Goal: Download file/media

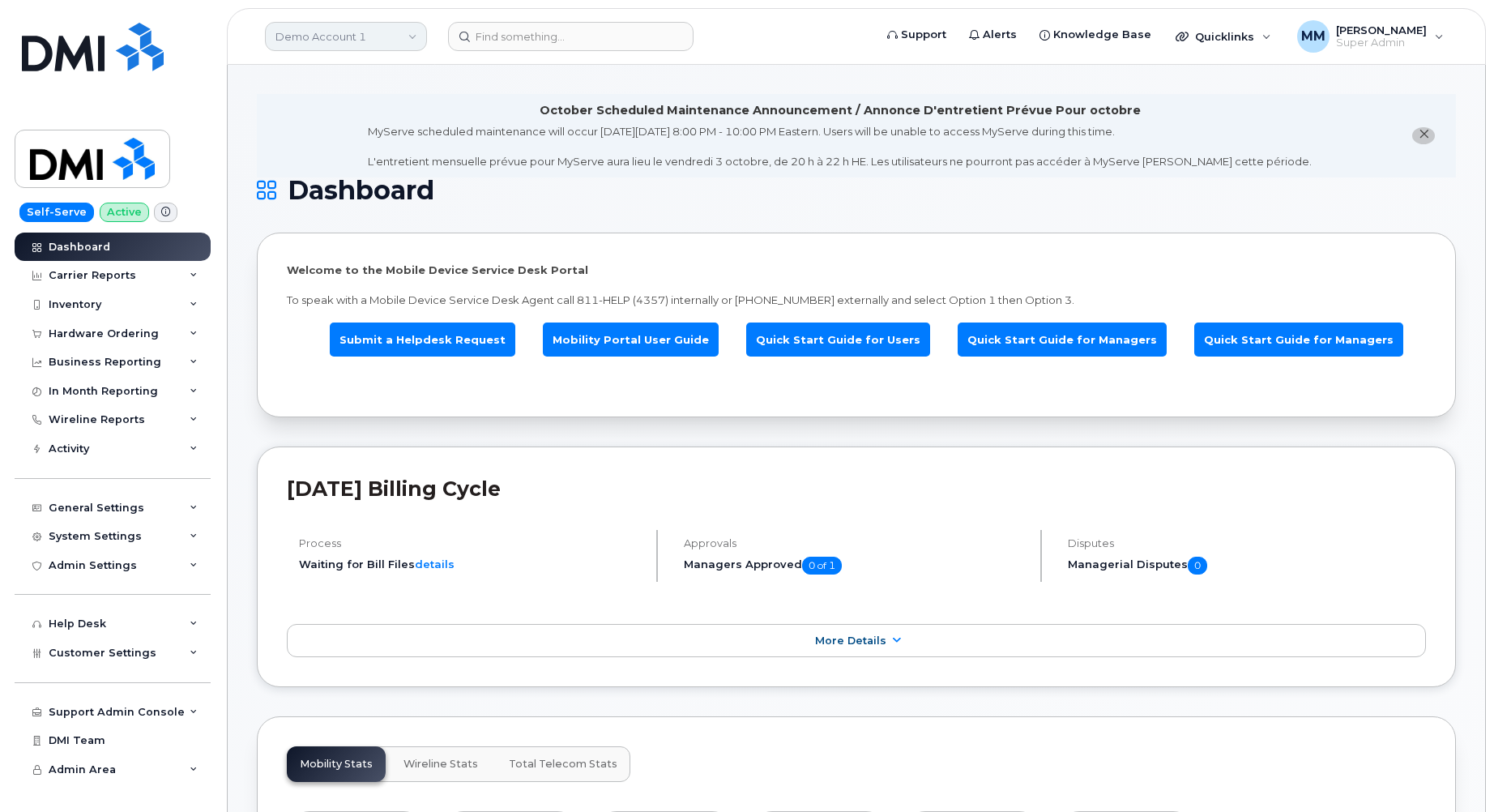
click at [381, 39] on link "Demo Account 1" at bounding box center [347, 36] width 162 height 29
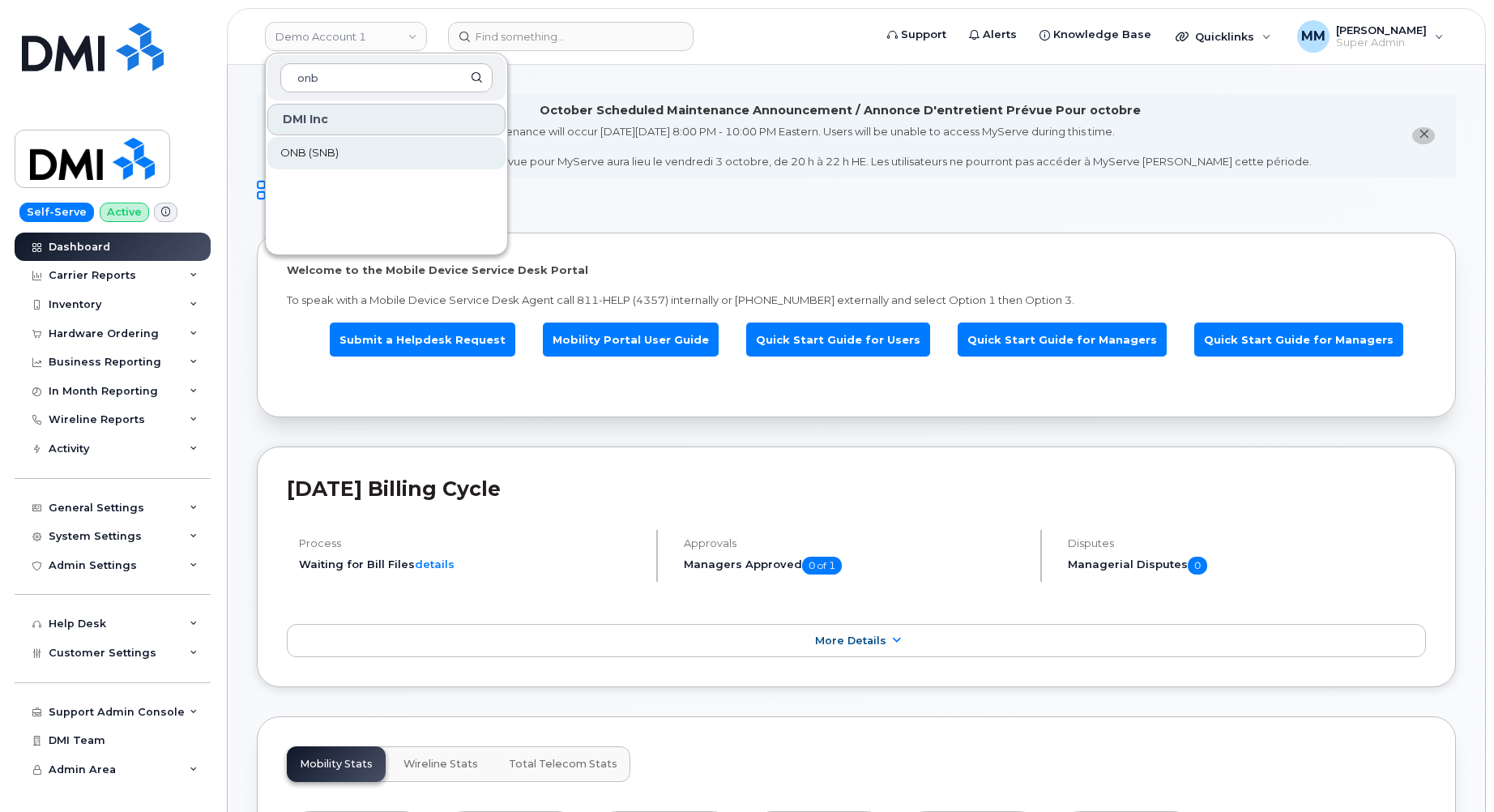
type input "onb"
click at [335, 150] on span "ONB (SNB)" at bounding box center [310, 153] width 59 height 16
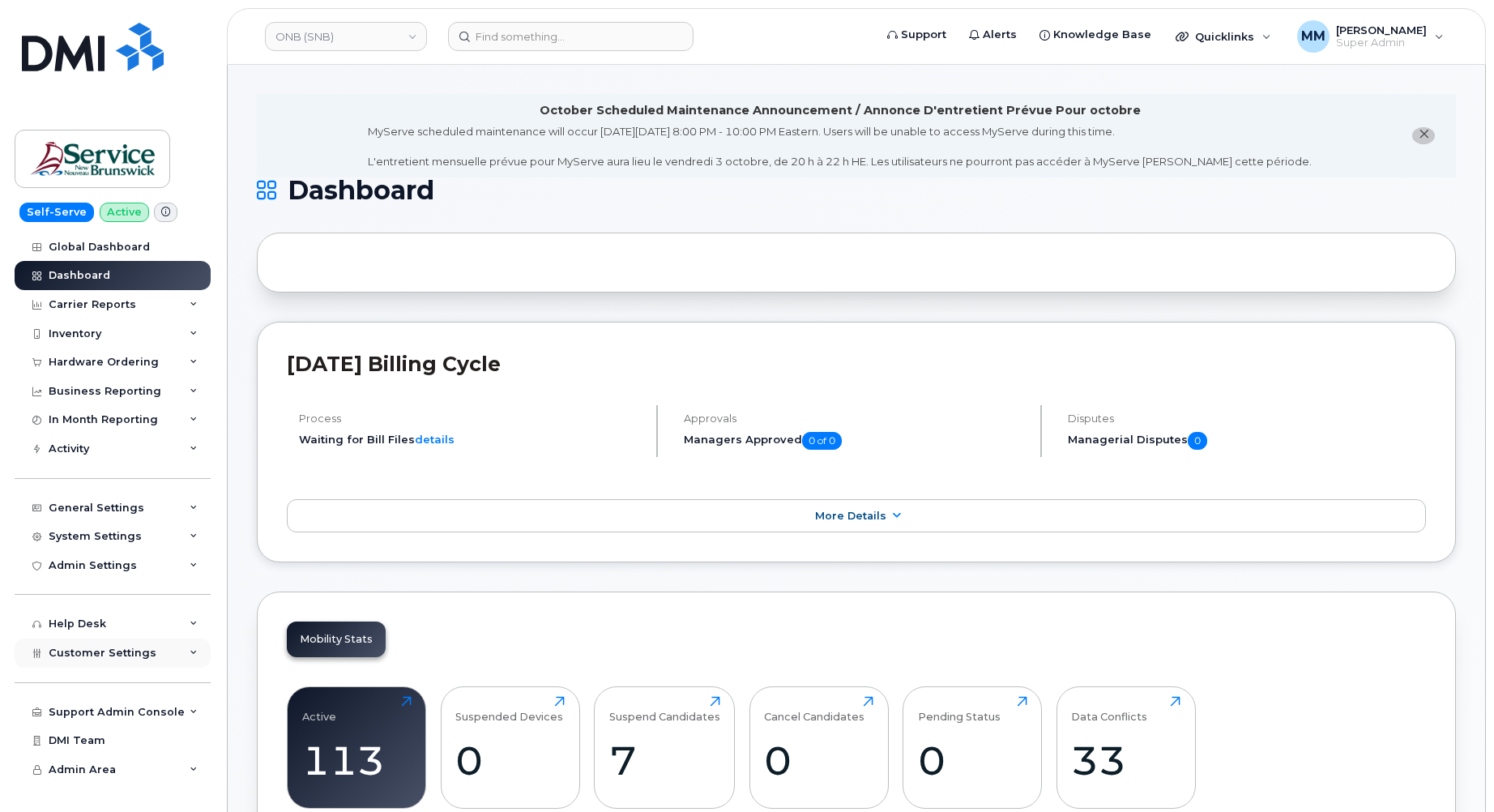
click at [76, 659] on div "Customer Settings" at bounding box center [112, 652] width 196 height 29
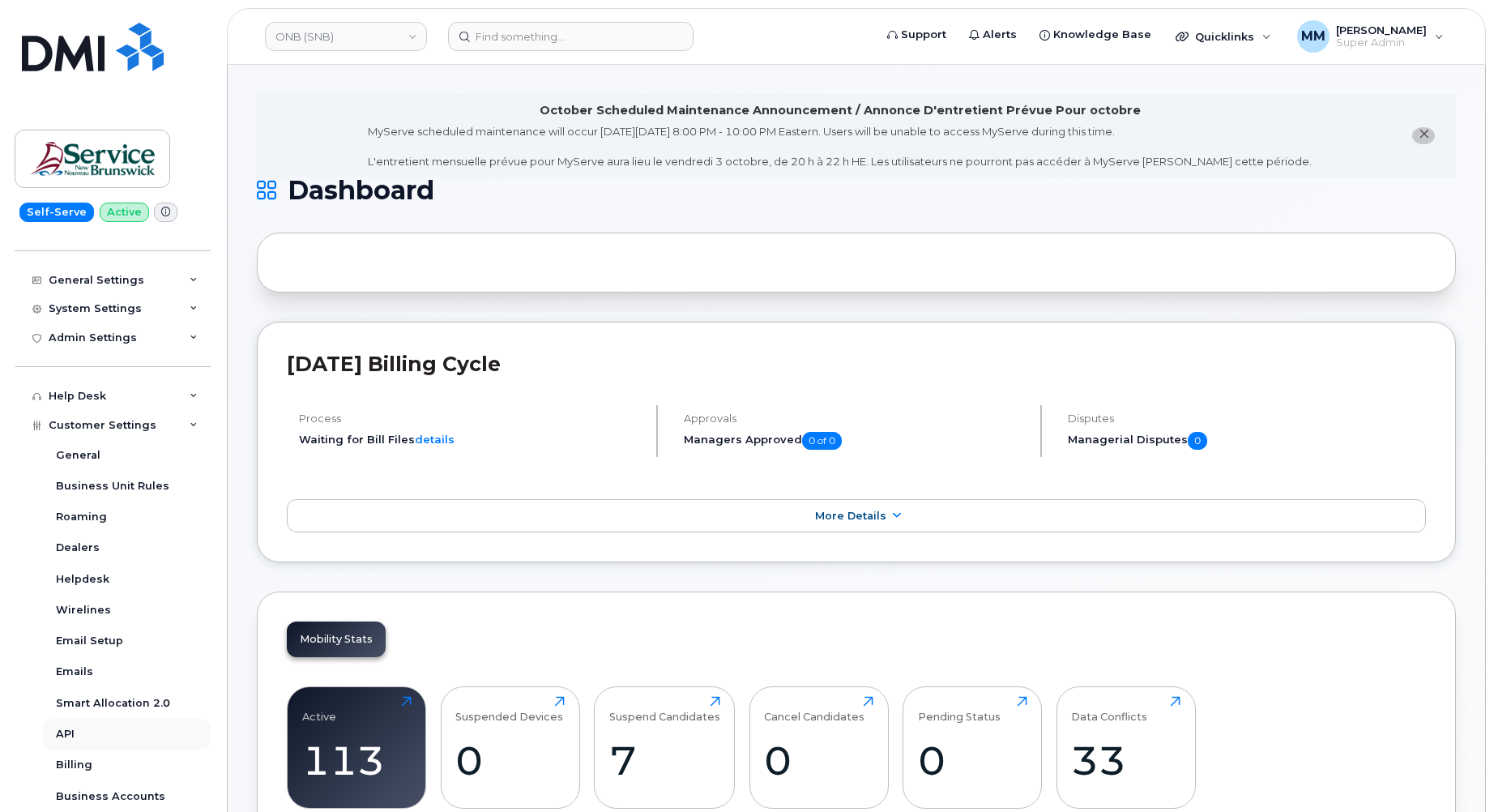
scroll to position [243, 0]
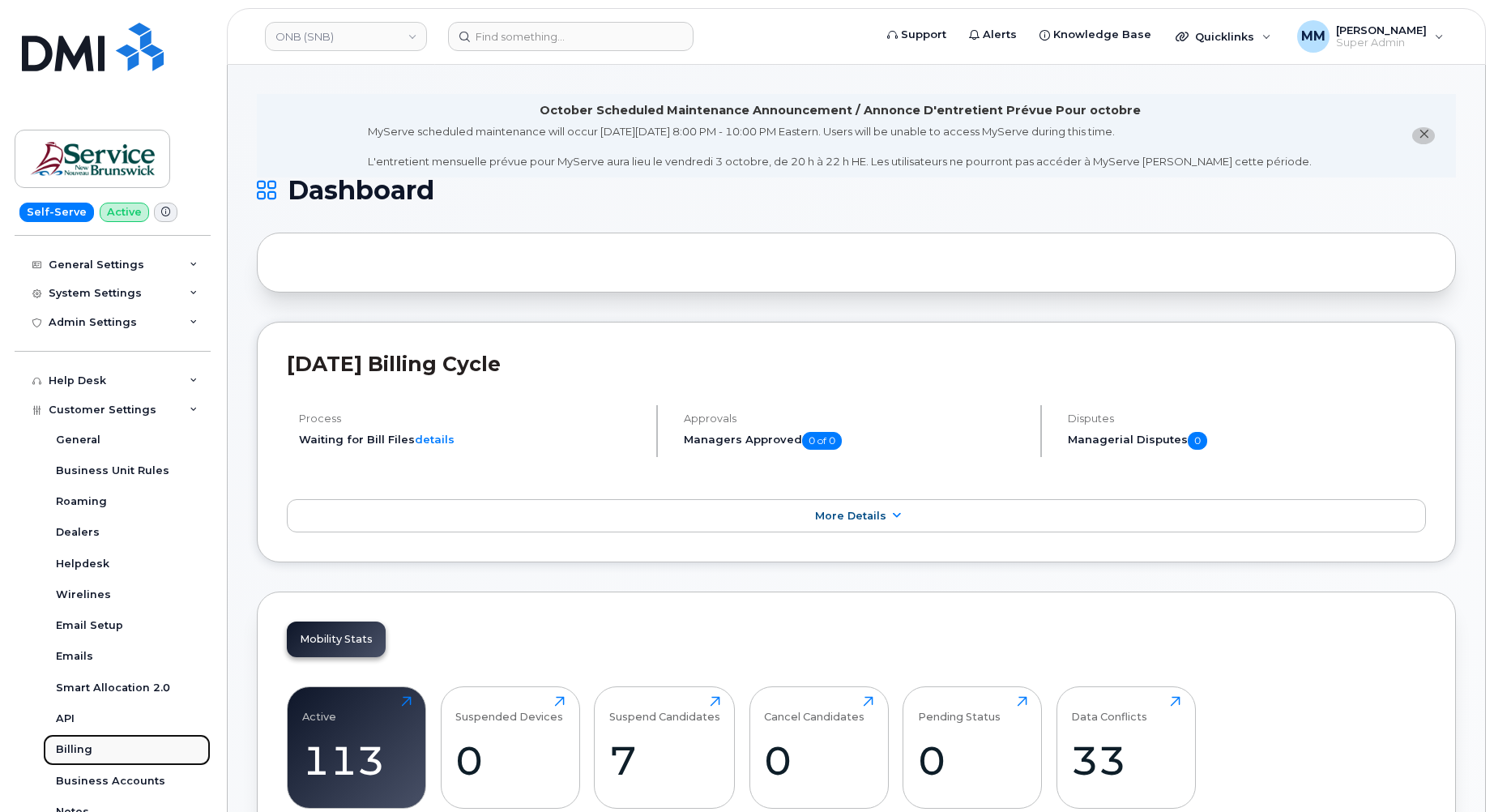
click at [89, 751] on div "Billing" at bounding box center [74, 749] width 37 height 14
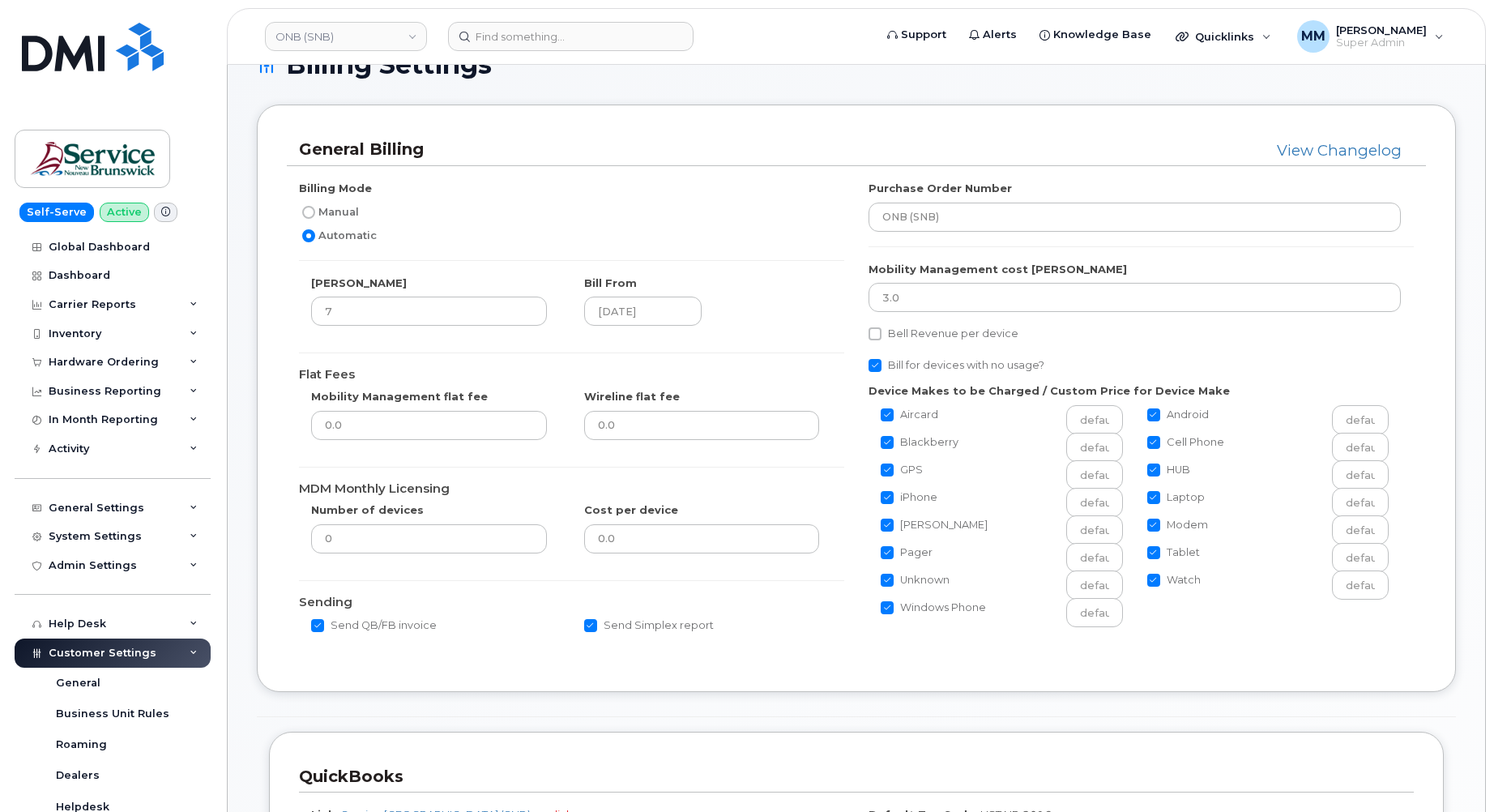
scroll to position [162, 0]
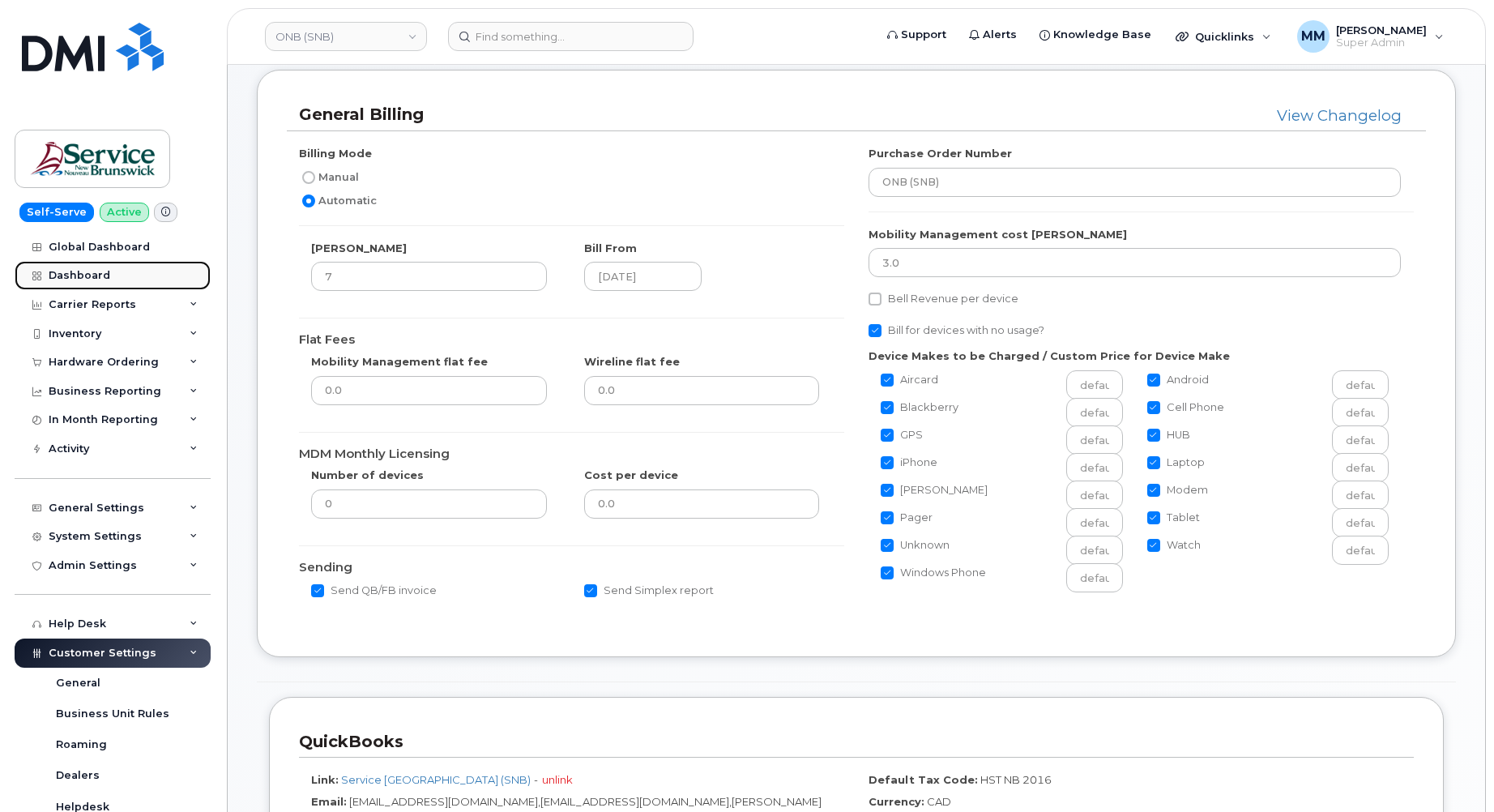
click at [114, 281] on link "Dashboard" at bounding box center [112, 275] width 196 height 29
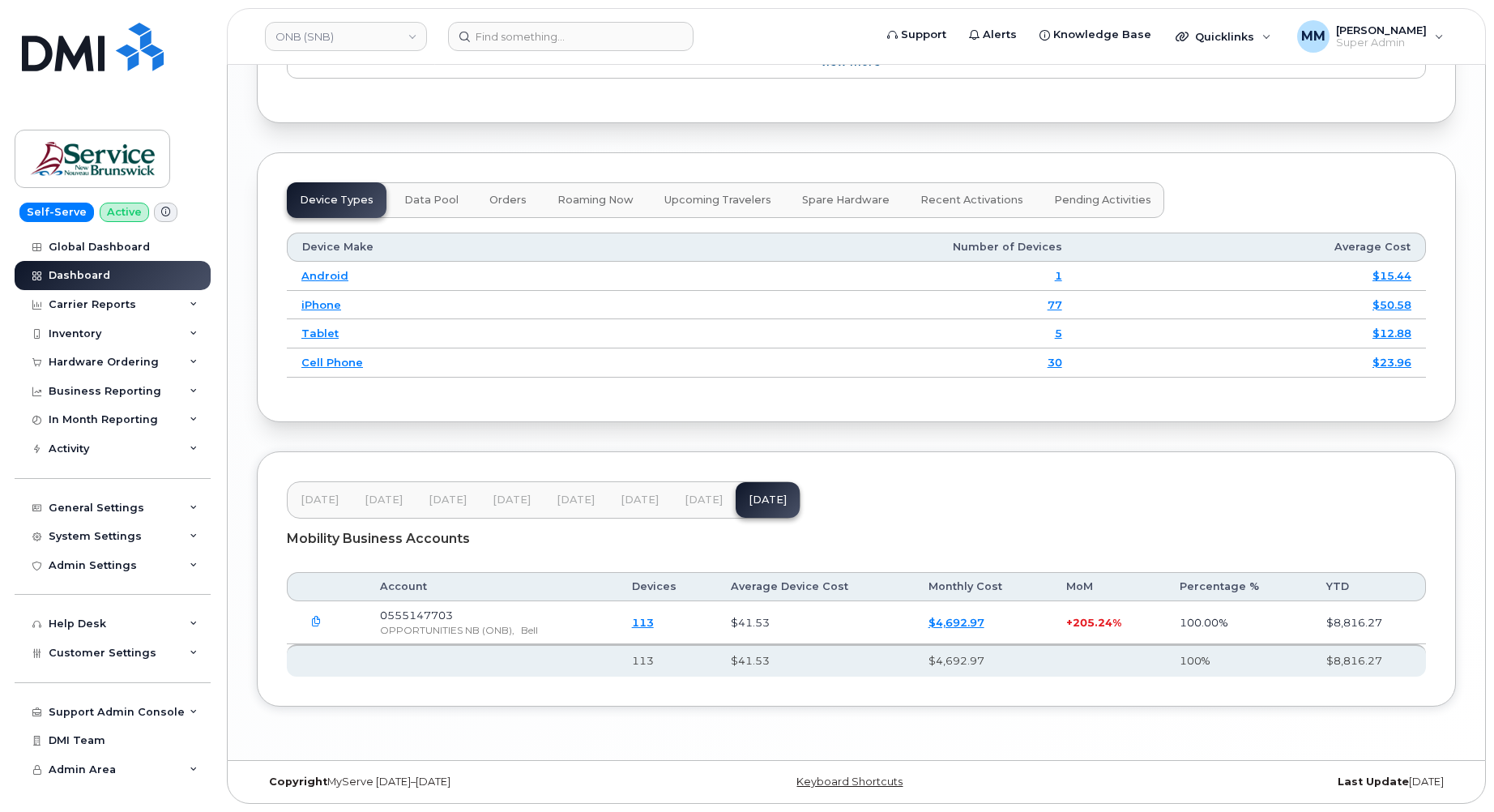
scroll to position [2035, 0]
click at [633, 498] on span "Jul 25" at bounding box center [639, 499] width 38 height 13
click at [688, 509] on button "Aug 25" at bounding box center [704, 499] width 64 height 36
click at [655, 504] on button "Jul 25" at bounding box center [639, 499] width 64 height 36
click at [584, 493] on span "[DATE]" at bounding box center [575, 499] width 38 height 13
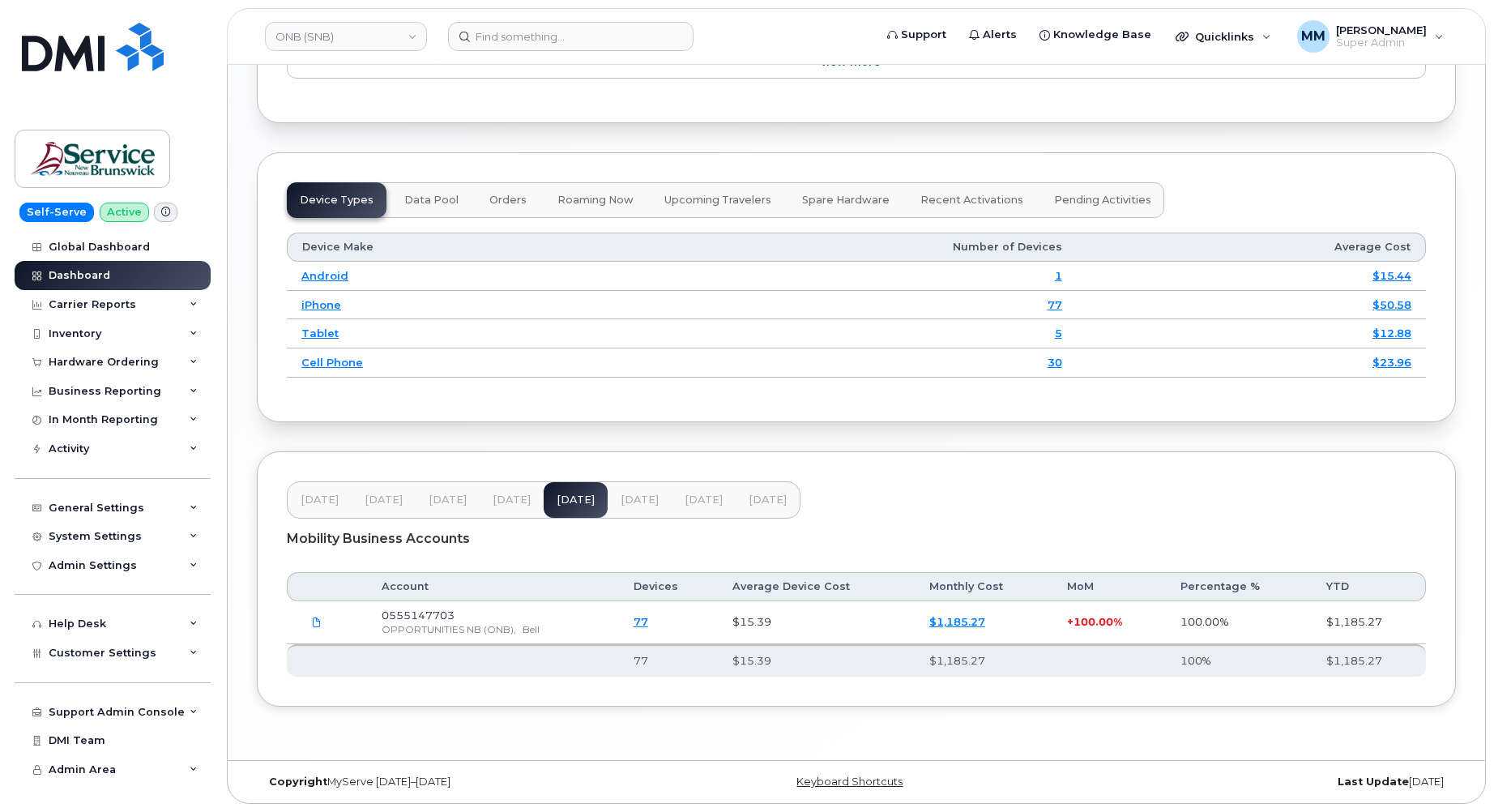
scroll to position [2034, 0]
click at [631, 504] on span "Jul 25" at bounding box center [639, 499] width 38 height 13
click at [685, 504] on span "Aug 25" at bounding box center [704, 499] width 38 height 13
click at [579, 511] on button "Jun 25" at bounding box center [576, 499] width 64 height 36
click at [641, 502] on span "Jul 25" at bounding box center [639, 499] width 38 height 13
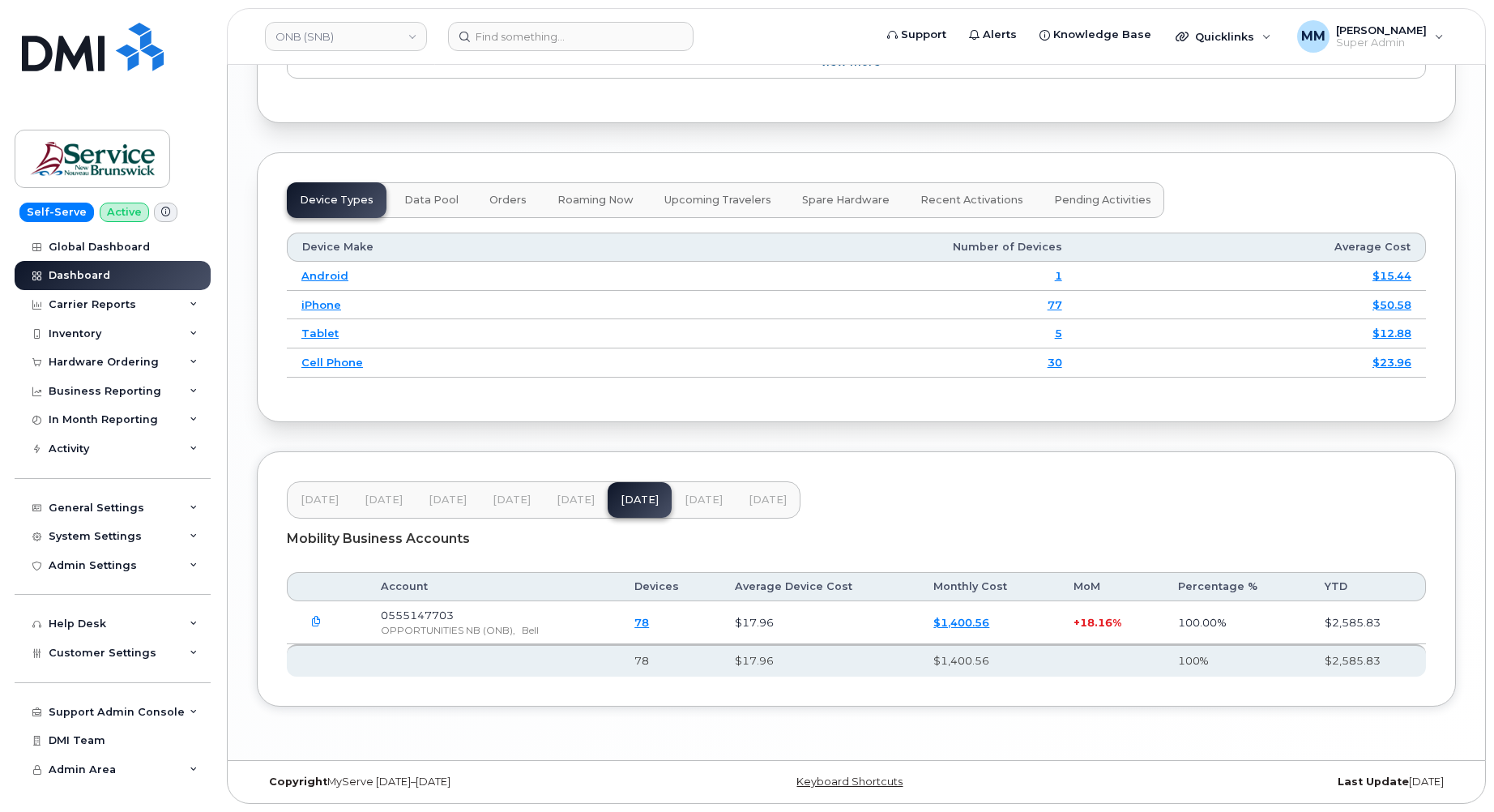
click at [686, 502] on span "Aug 25" at bounding box center [704, 499] width 38 height 13
click at [598, 502] on button "Jun 25" at bounding box center [576, 499] width 64 height 36
click at [641, 500] on span "Jul 25" at bounding box center [639, 499] width 38 height 13
click at [691, 499] on span "[DATE]" at bounding box center [704, 499] width 38 height 13
click at [637, 503] on span "[DATE]" at bounding box center [639, 499] width 38 height 13
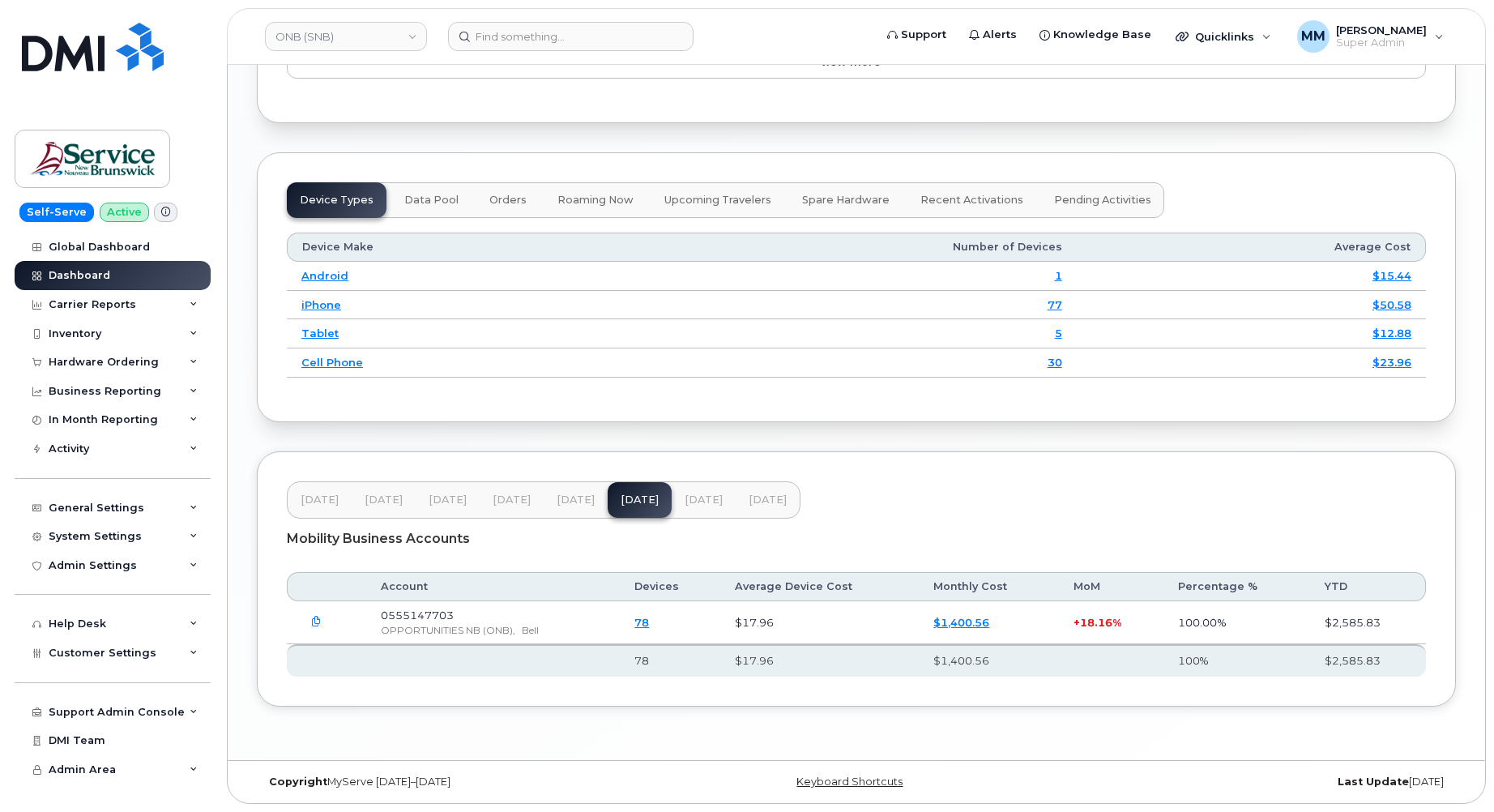
click at [690, 504] on span "[DATE]" at bounding box center [704, 499] width 38 height 13
click at [560, 499] on span "[DATE]" at bounding box center [575, 499] width 38 height 13
click at [120, 647] on span "Customer Settings" at bounding box center [102, 652] width 108 height 12
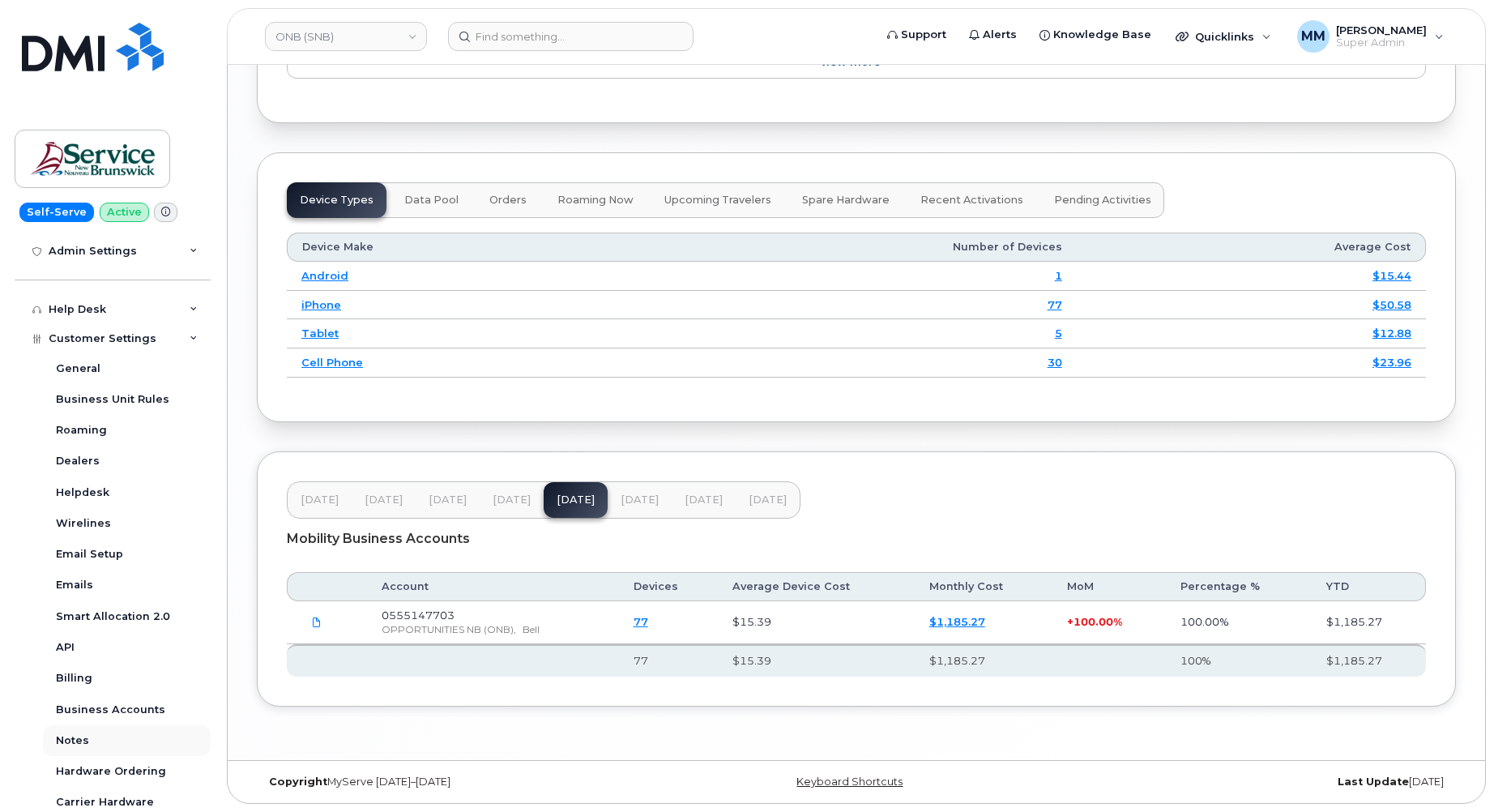
scroll to position [324, 0]
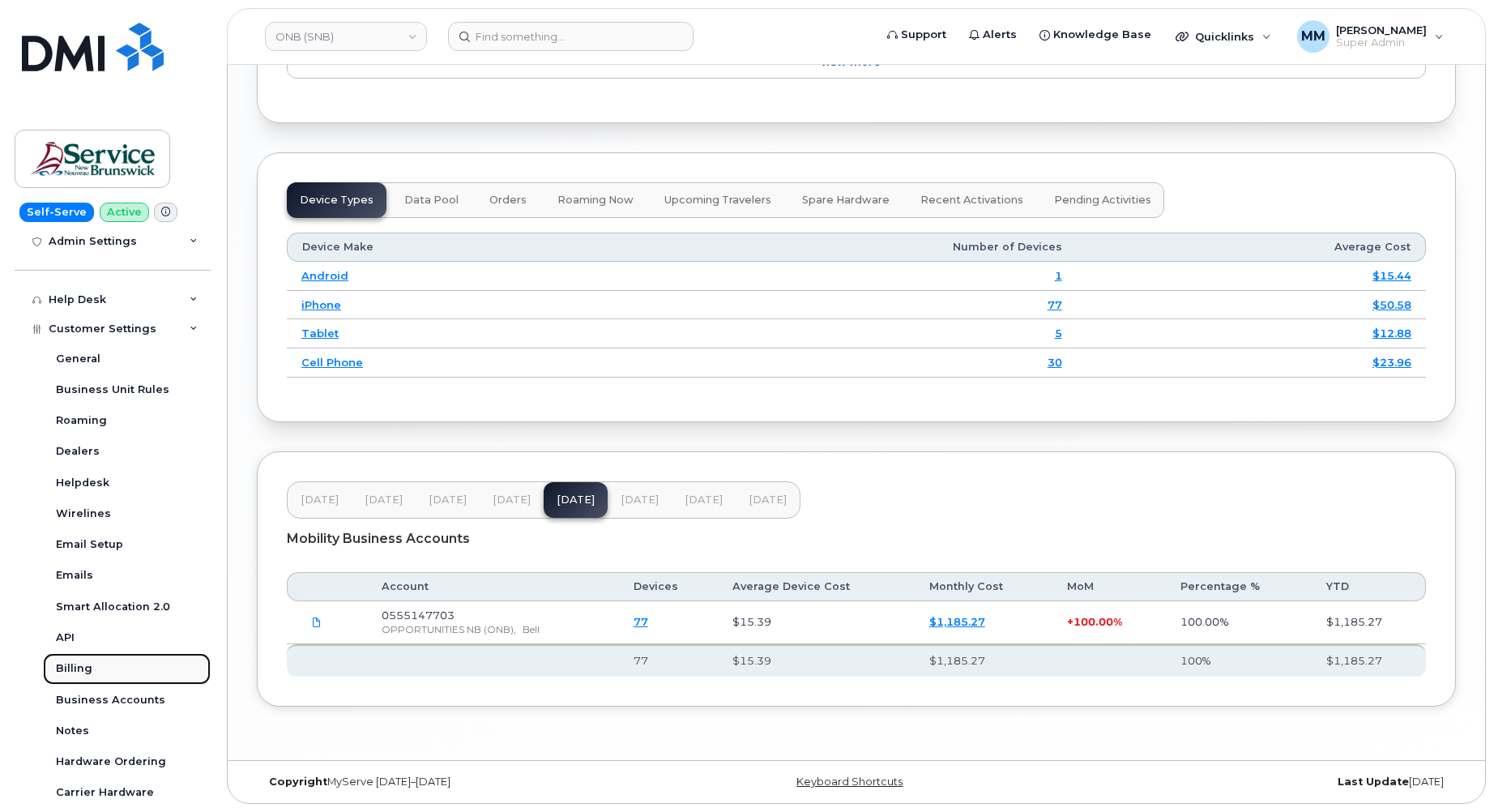
click at [80, 668] on div "Billing" at bounding box center [74, 668] width 37 height 14
click at [76, 674] on div "Billing" at bounding box center [74, 668] width 37 height 14
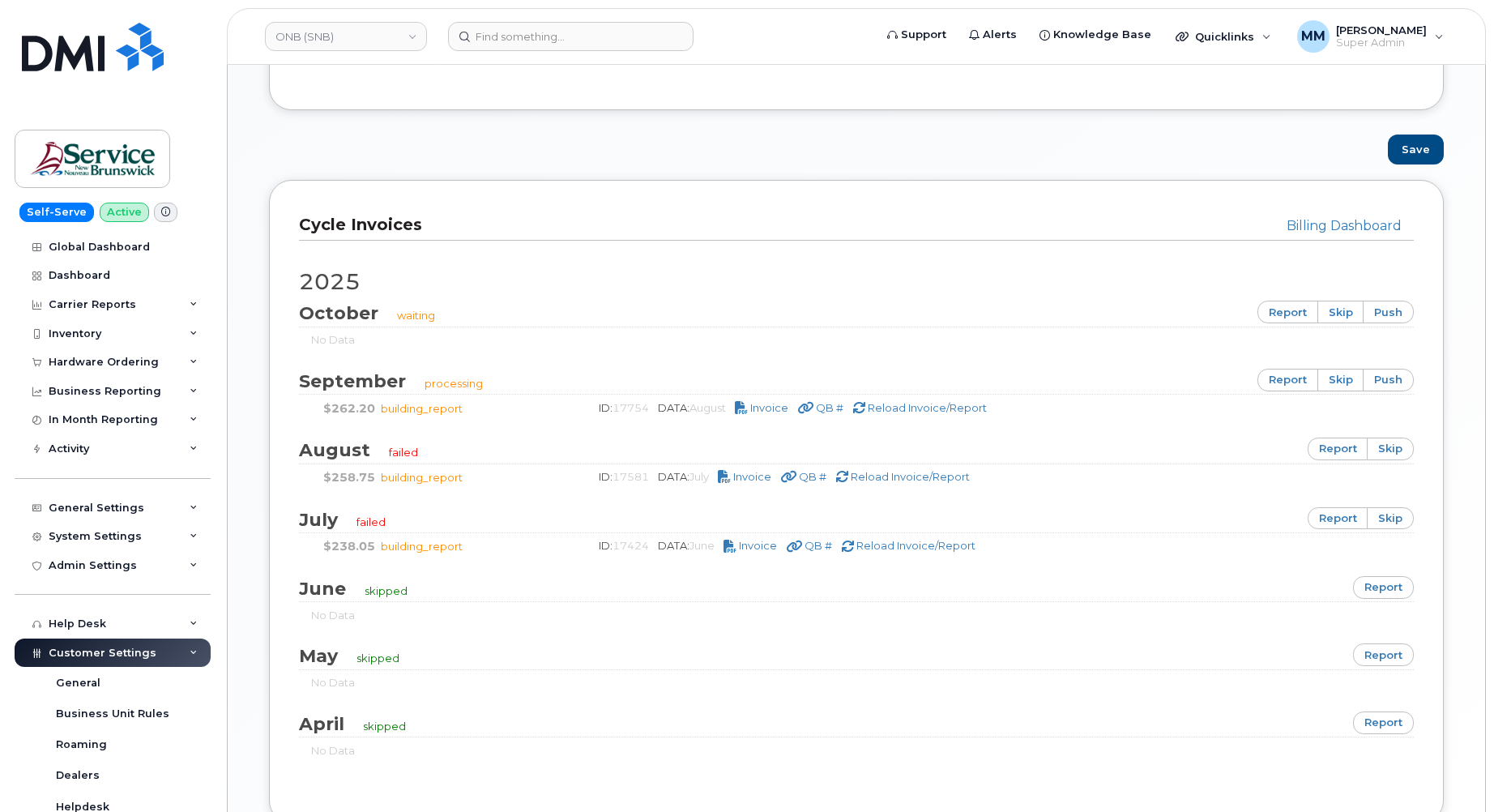
scroll to position [972, 0]
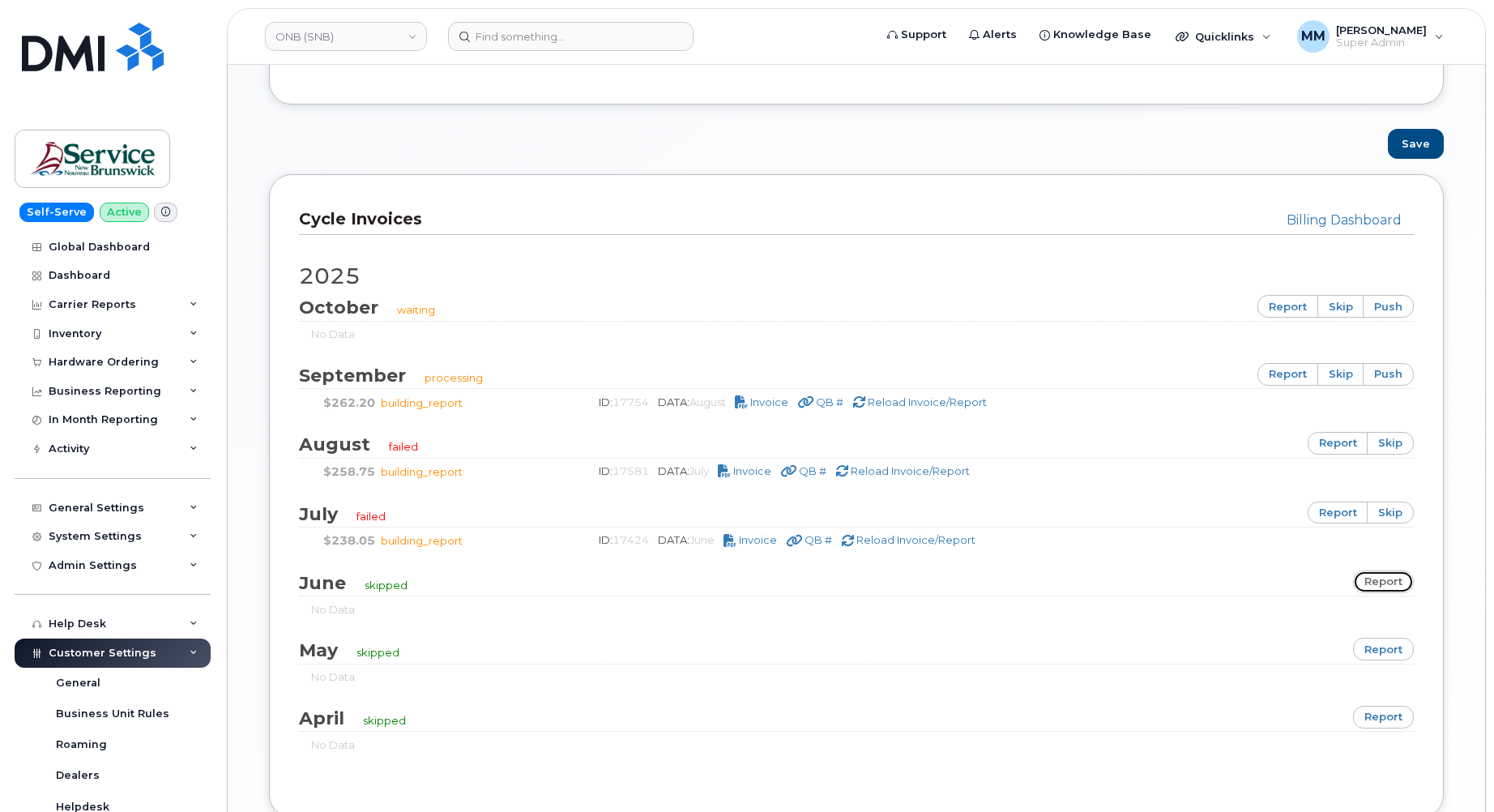
click at [1388, 580] on link "report" at bounding box center [1384, 582] width 60 height 23
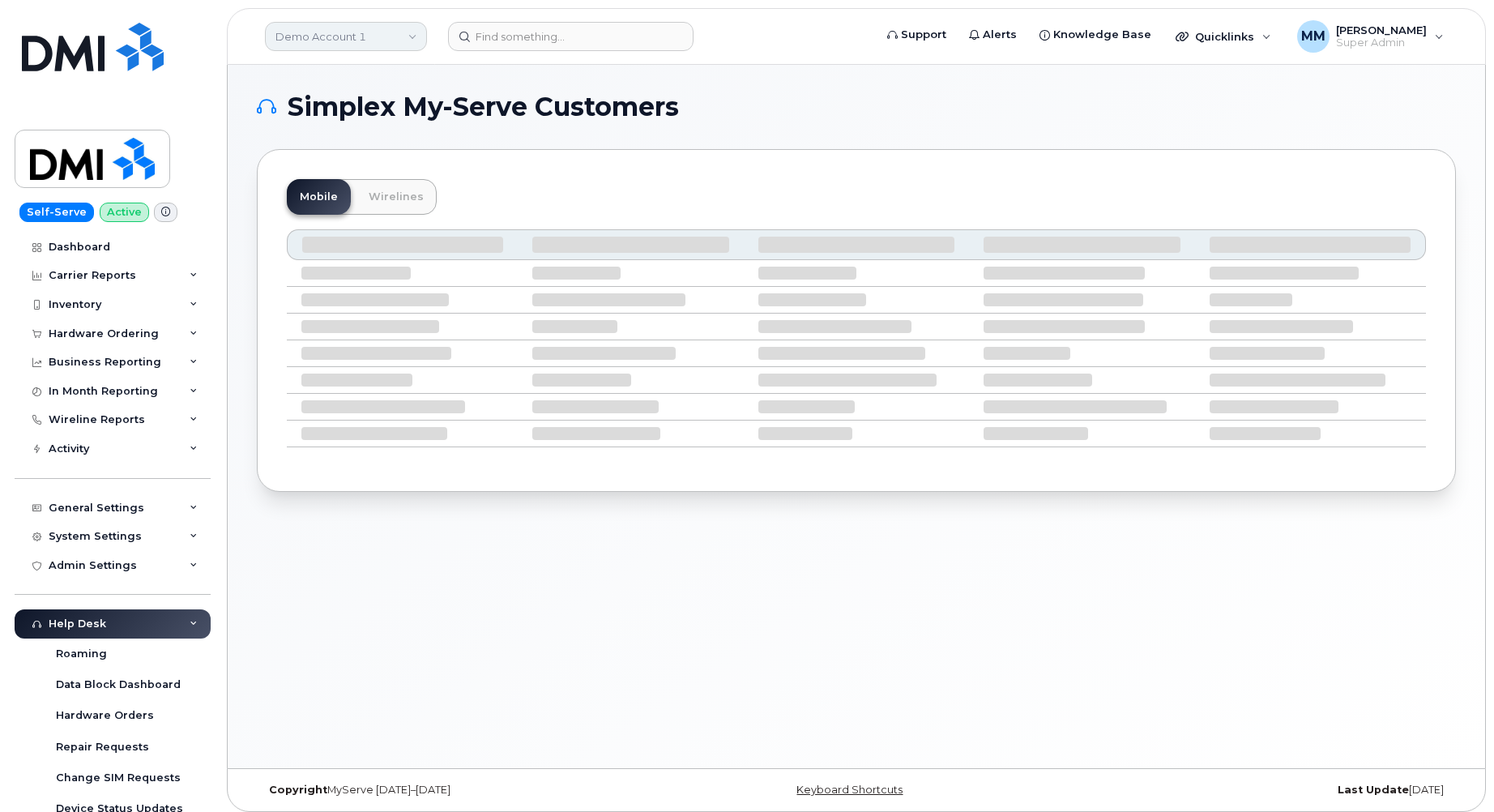
drag, startPoint x: 342, startPoint y: 27, endPoint x: 341, endPoint y: 36, distance: 9.1
click at [343, 27] on link "Demo Account 1" at bounding box center [347, 36] width 162 height 29
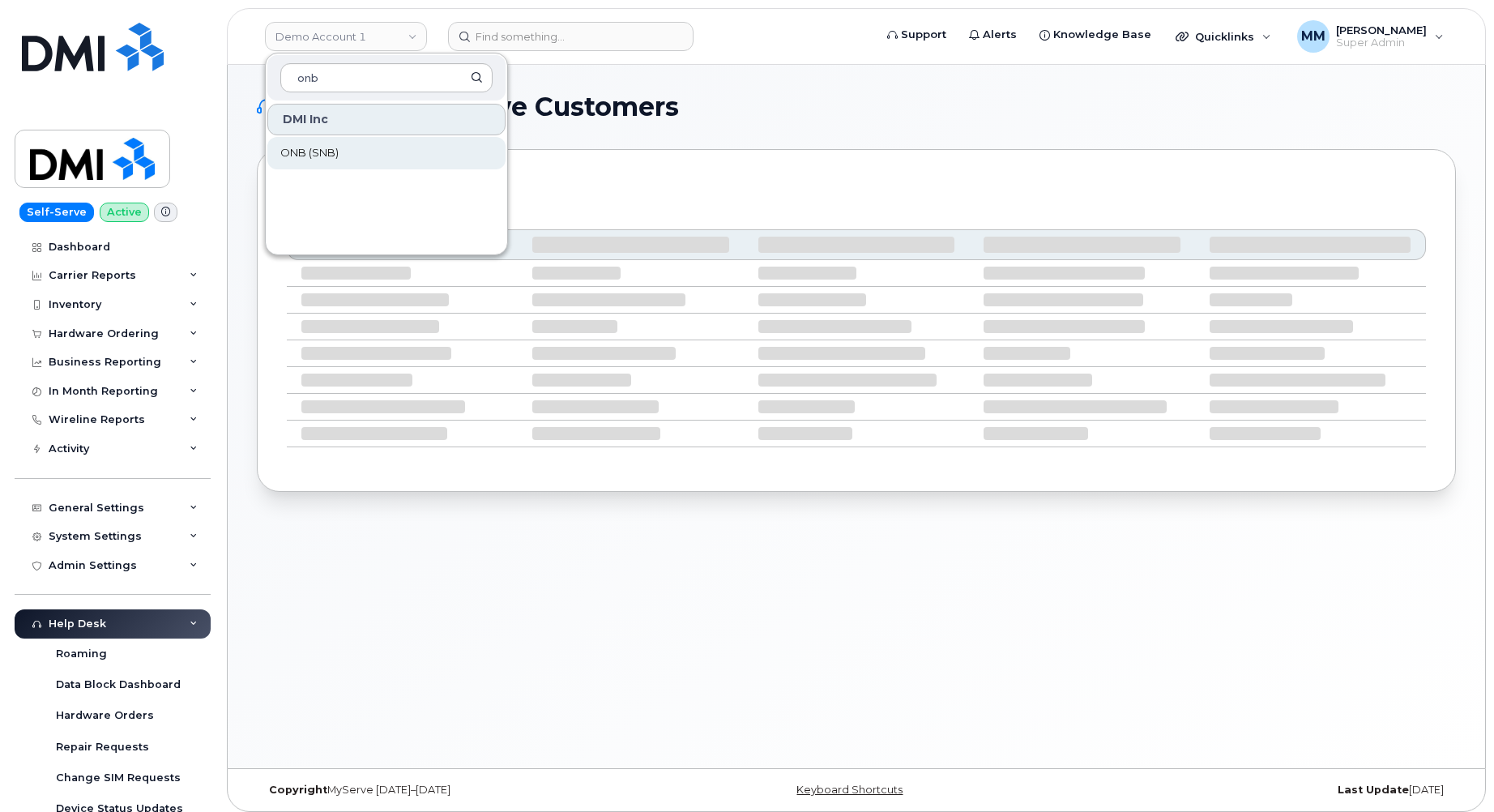
type input "onb"
click at [319, 149] on span "ONB (SNB)" at bounding box center [310, 153] width 59 height 16
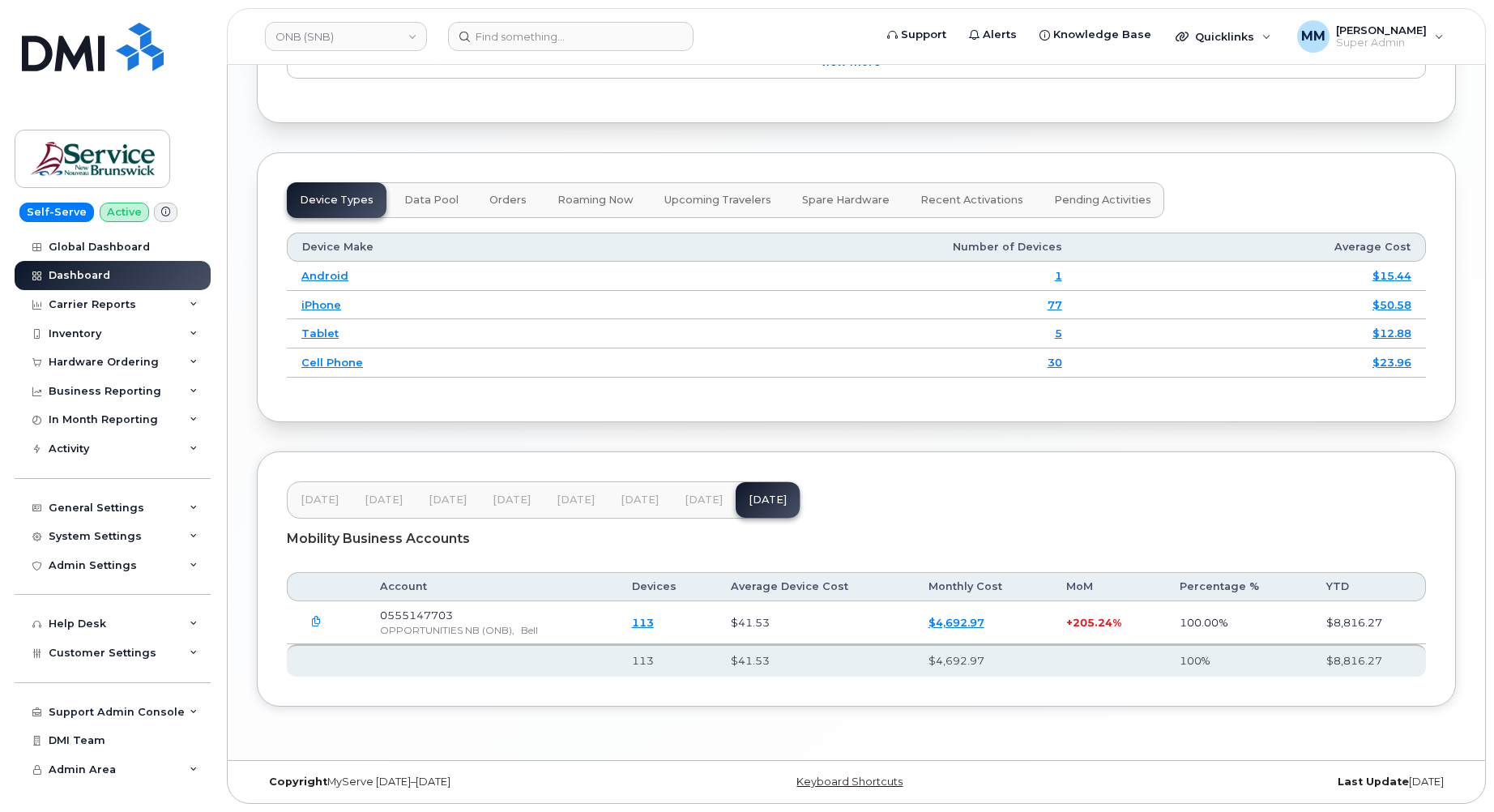
scroll to position [2035, 0]
drag, startPoint x: 622, startPoint y: 498, endPoint x: 609, endPoint y: 499, distance: 13.0
click at [622, 498] on span "Jul 25" at bounding box center [639, 499] width 38 height 13
click at [585, 499] on span "Jun 25" at bounding box center [575, 499] width 38 height 13
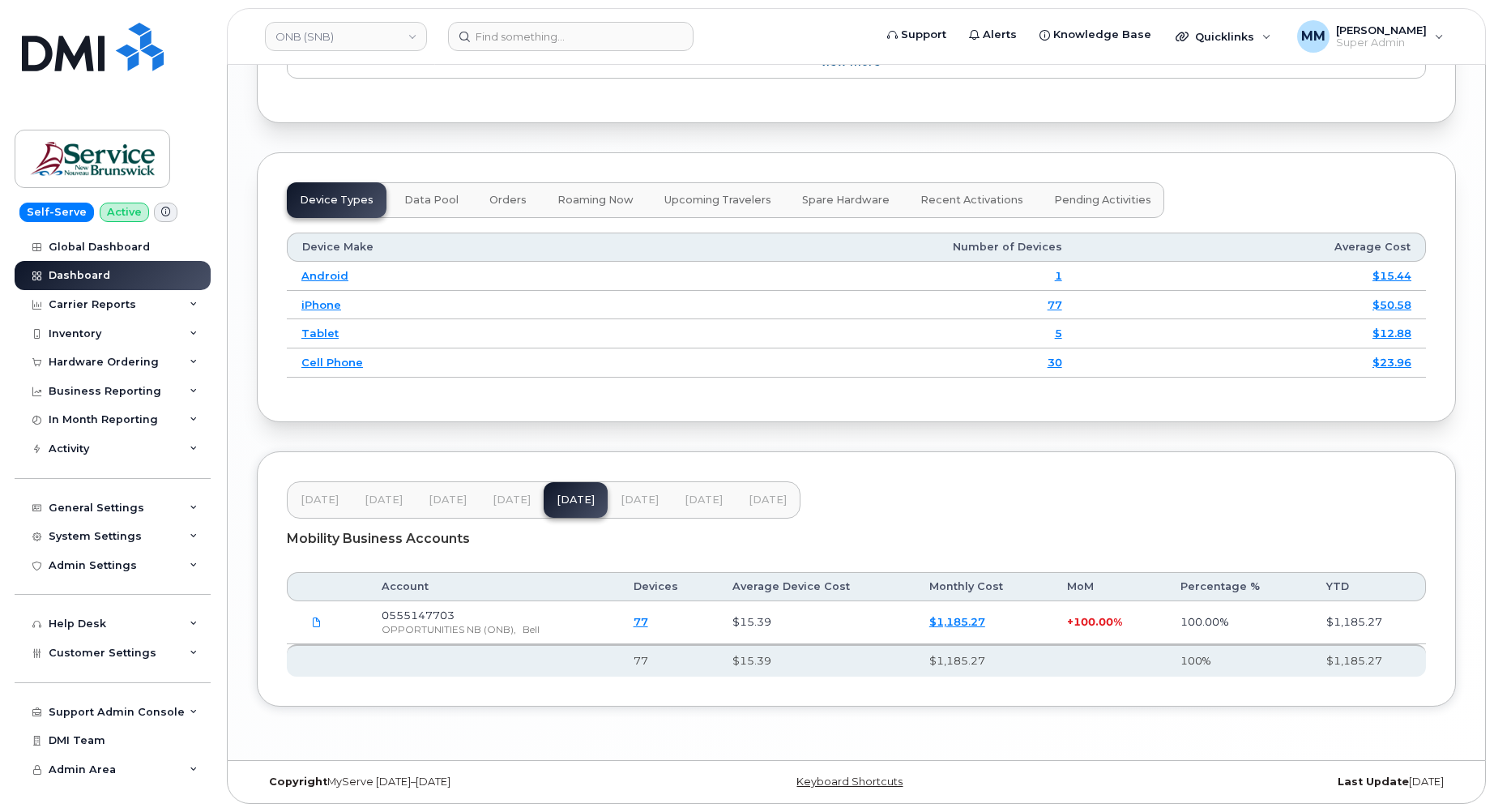
click at [621, 499] on span "Jul 25" at bounding box center [639, 499] width 38 height 13
click at [690, 501] on span "Aug 25" at bounding box center [704, 499] width 38 height 13
click at [1310, 533] on div "Mobility Business Accounts" at bounding box center [857, 538] width 1139 height 41
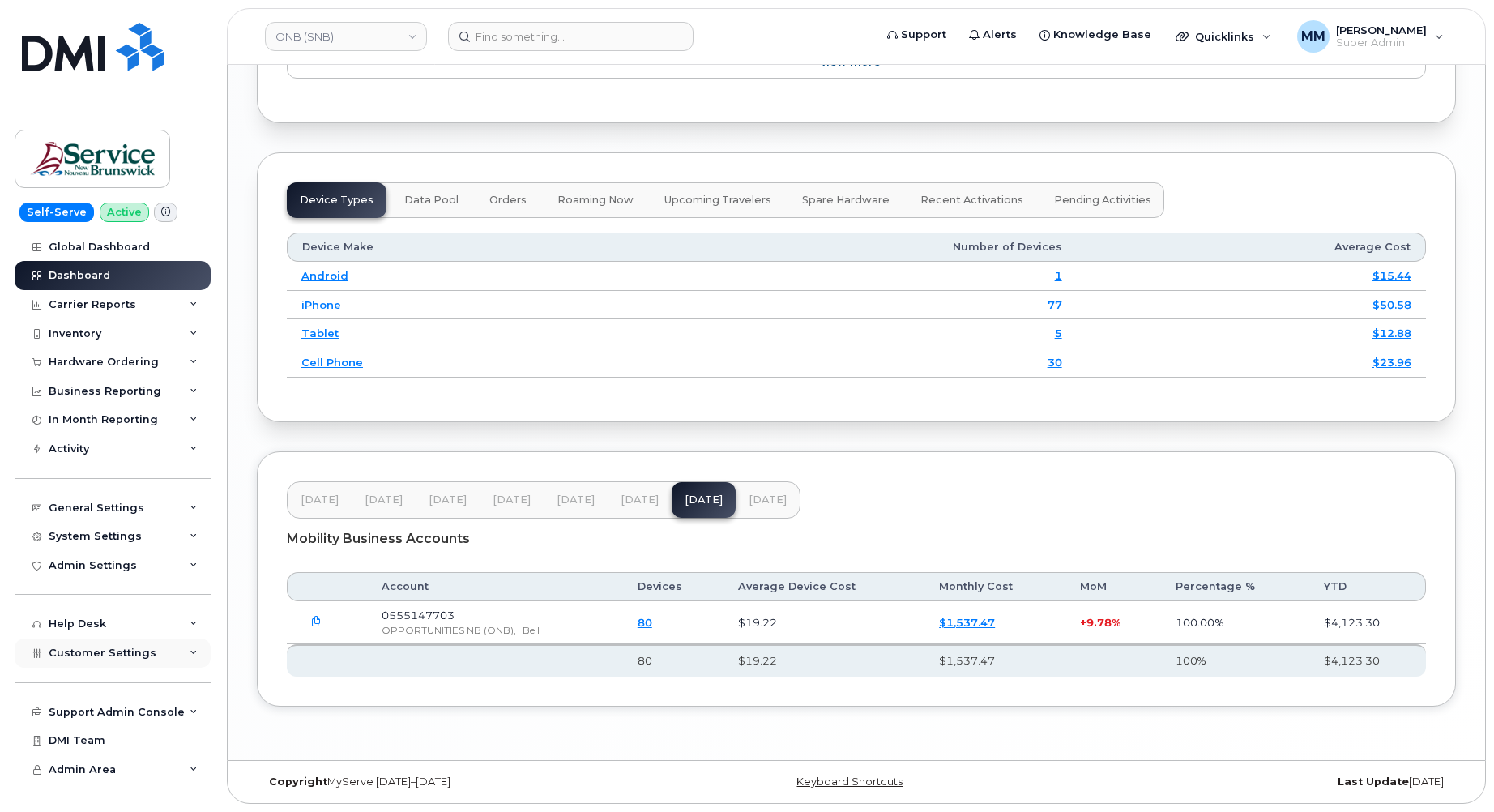
click at [117, 662] on div "Customer Settings" at bounding box center [112, 652] width 196 height 29
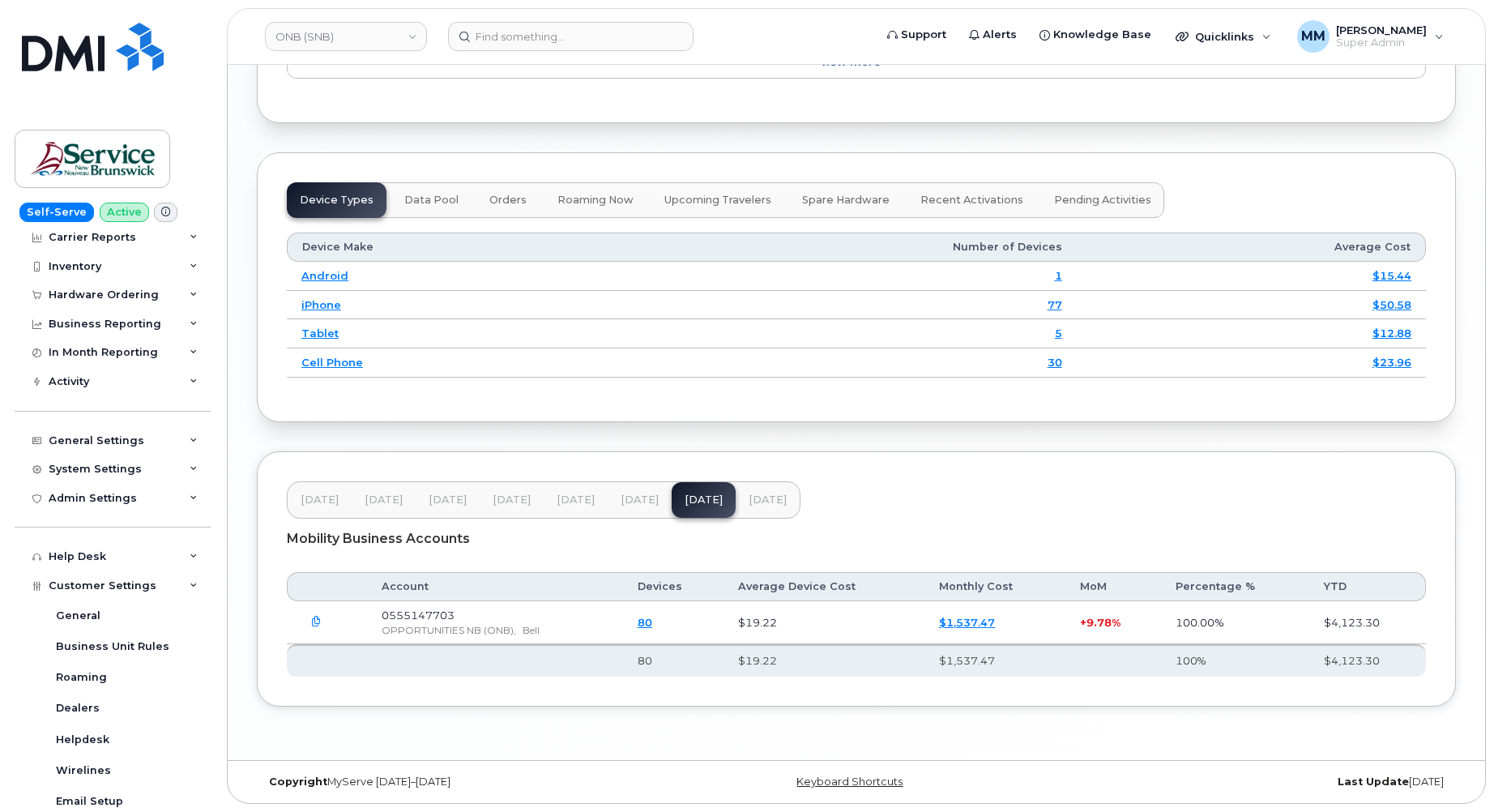
scroll to position [324, 0]
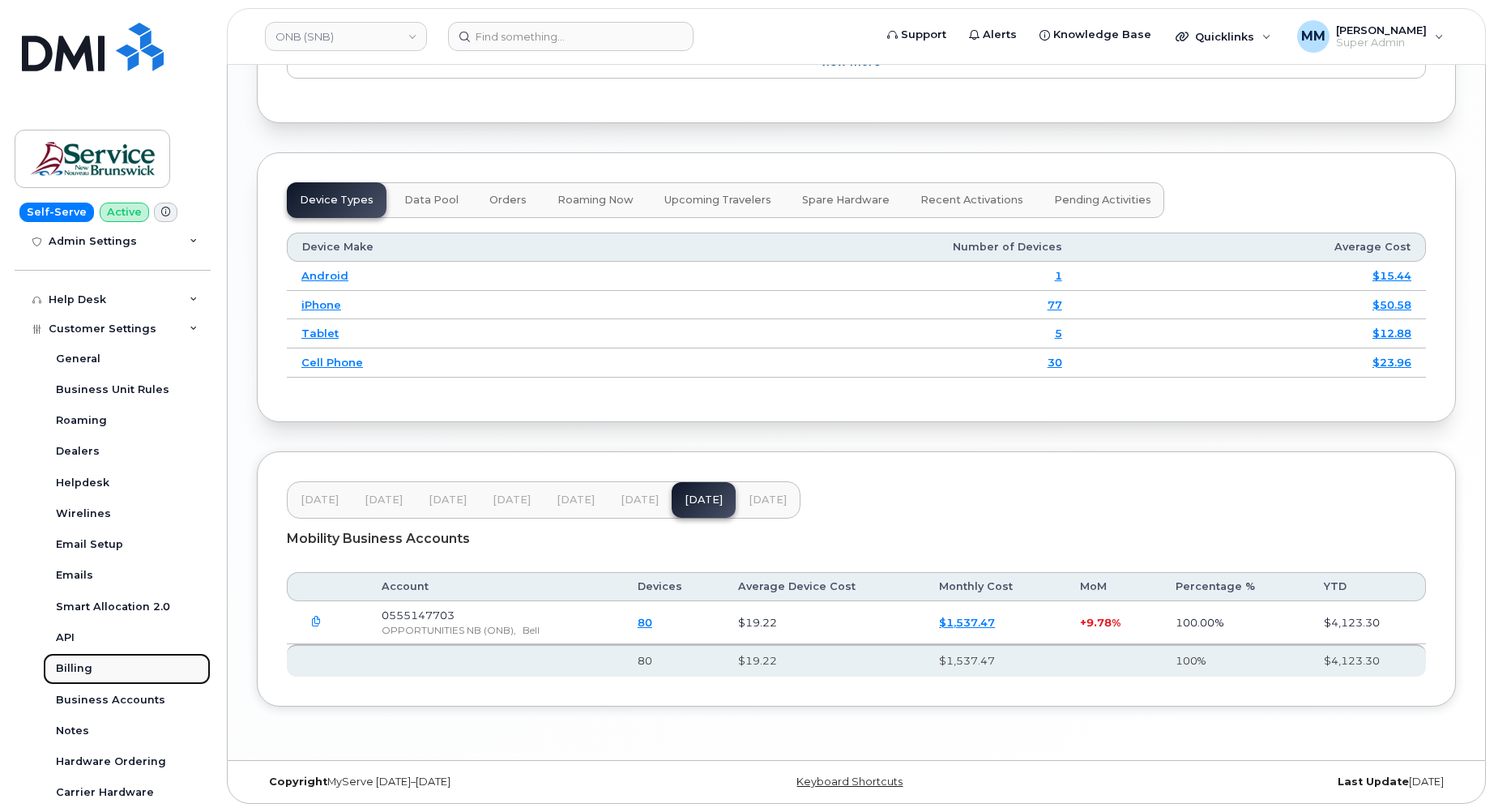
click at [83, 672] on div "Billing" at bounding box center [74, 668] width 37 height 14
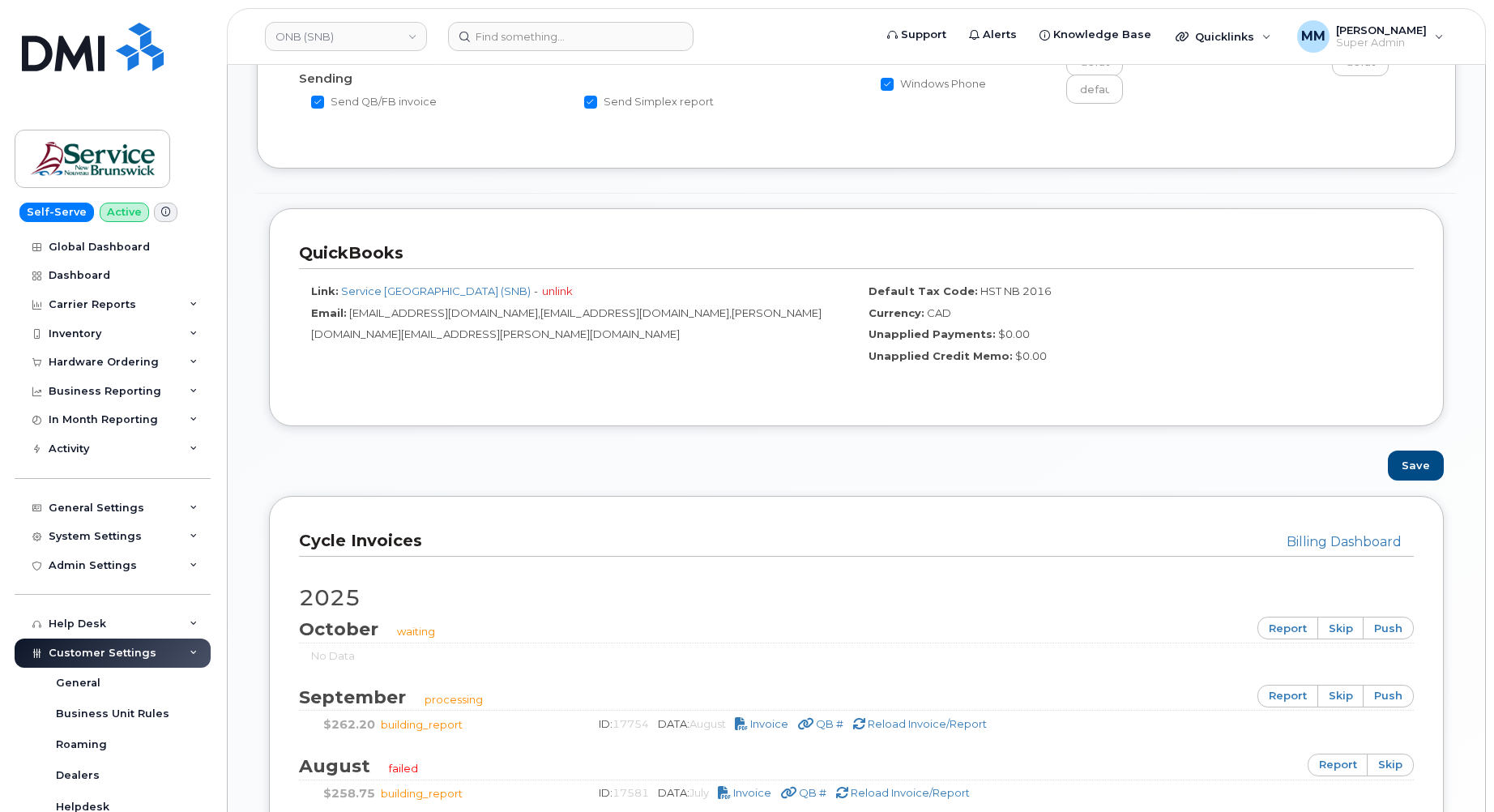
scroll to position [729, 0]
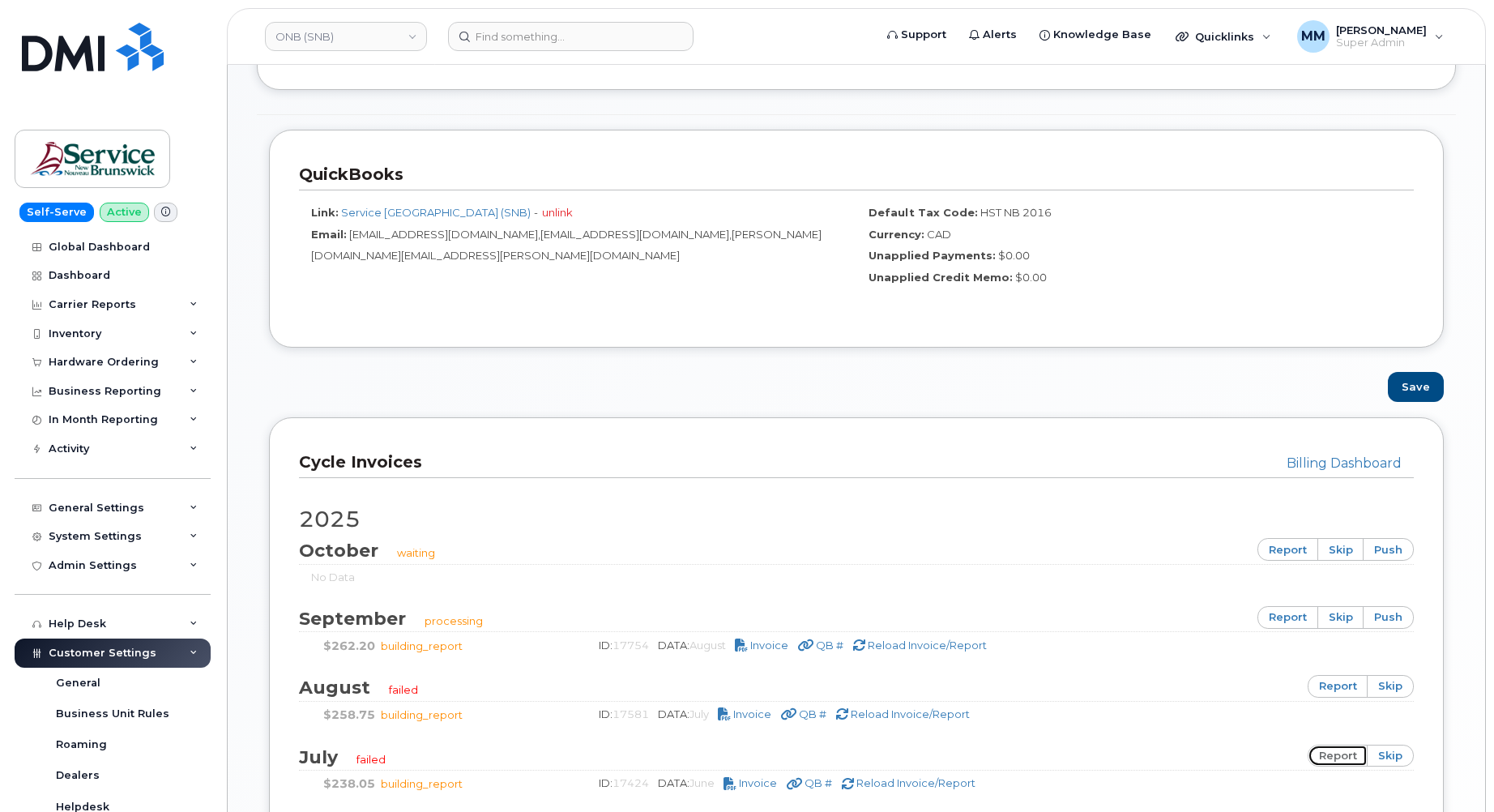
click at [1344, 753] on link "report" at bounding box center [1338, 755] width 60 height 23
click at [1350, 690] on link "report" at bounding box center [1338, 686] width 60 height 23
click at [1291, 620] on link "report" at bounding box center [1287, 617] width 60 height 23
drag, startPoint x: 962, startPoint y: 781, endPoint x: 838, endPoint y: 76, distance: 715.8
click at [962, 781] on span "Reload Invoice/Report" at bounding box center [916, 783] width 119 height 13
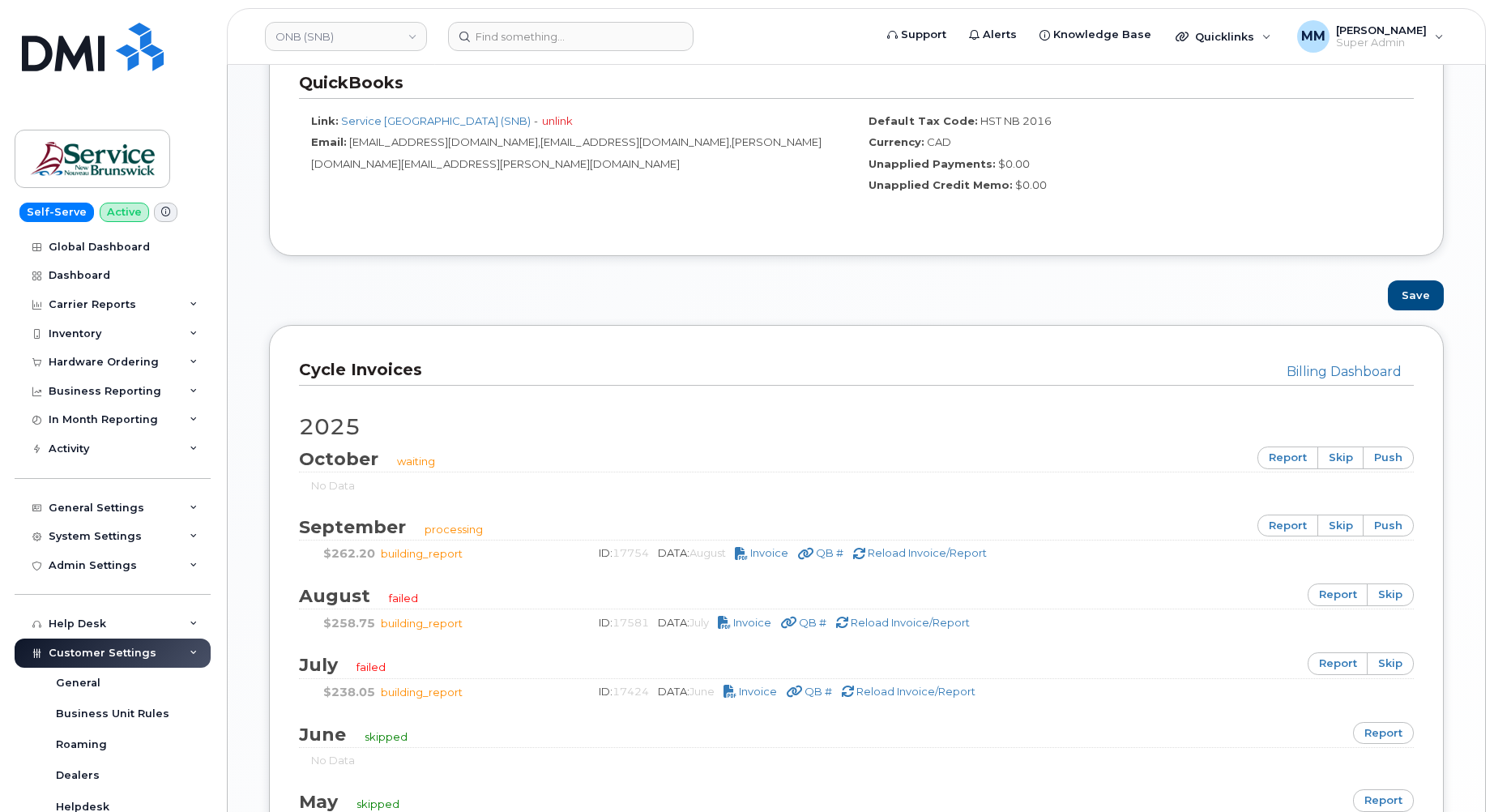
scroll to position [972, 0]
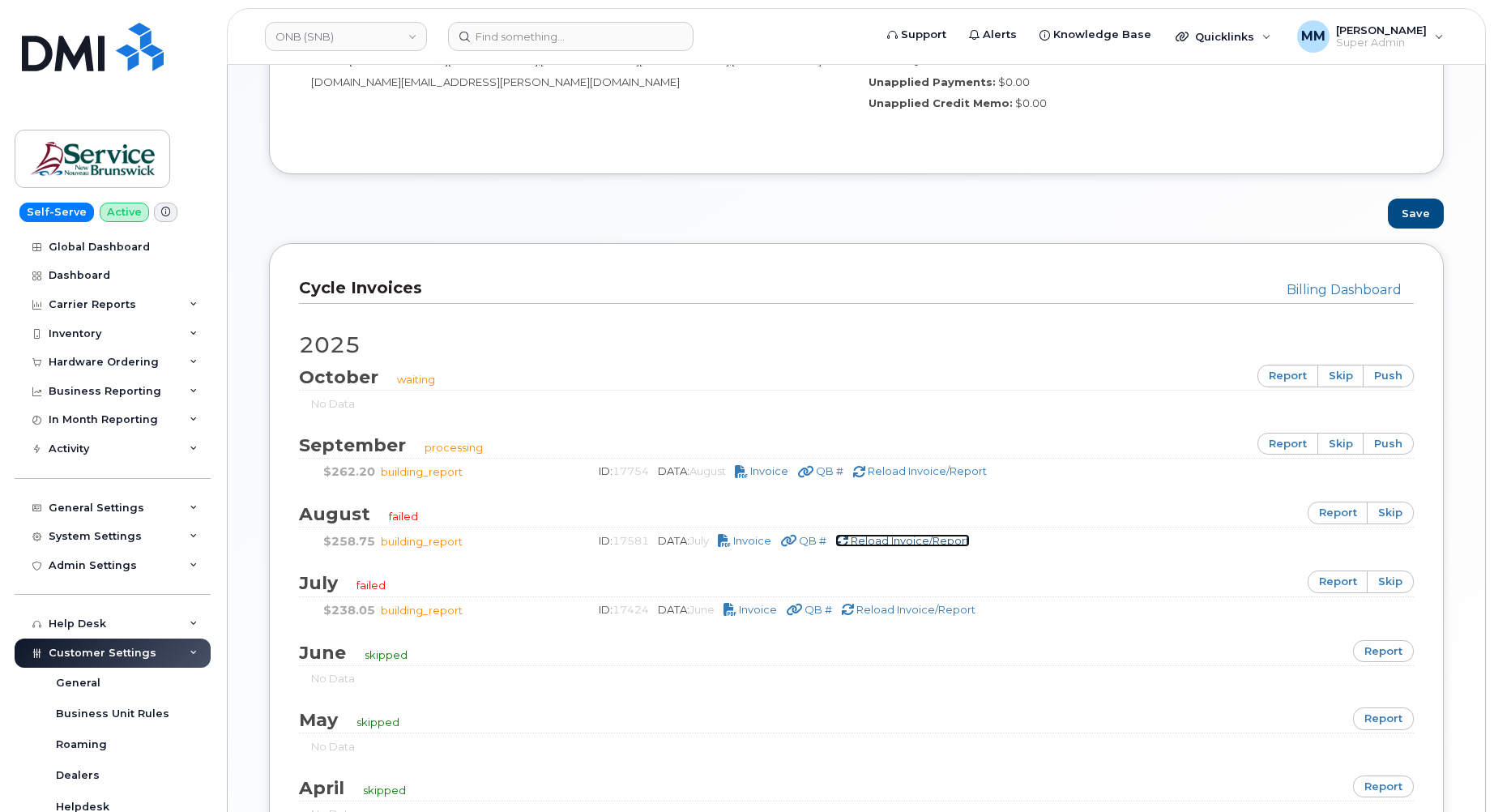
drag, startPoint x: 906, startPoint y: 545, endPoint x: 814, endPoint y: 71, distance: 482.8
click at [907, 545] on span "Reload Invoice/Report" at bounding box center [910, 540] width 119 height 13
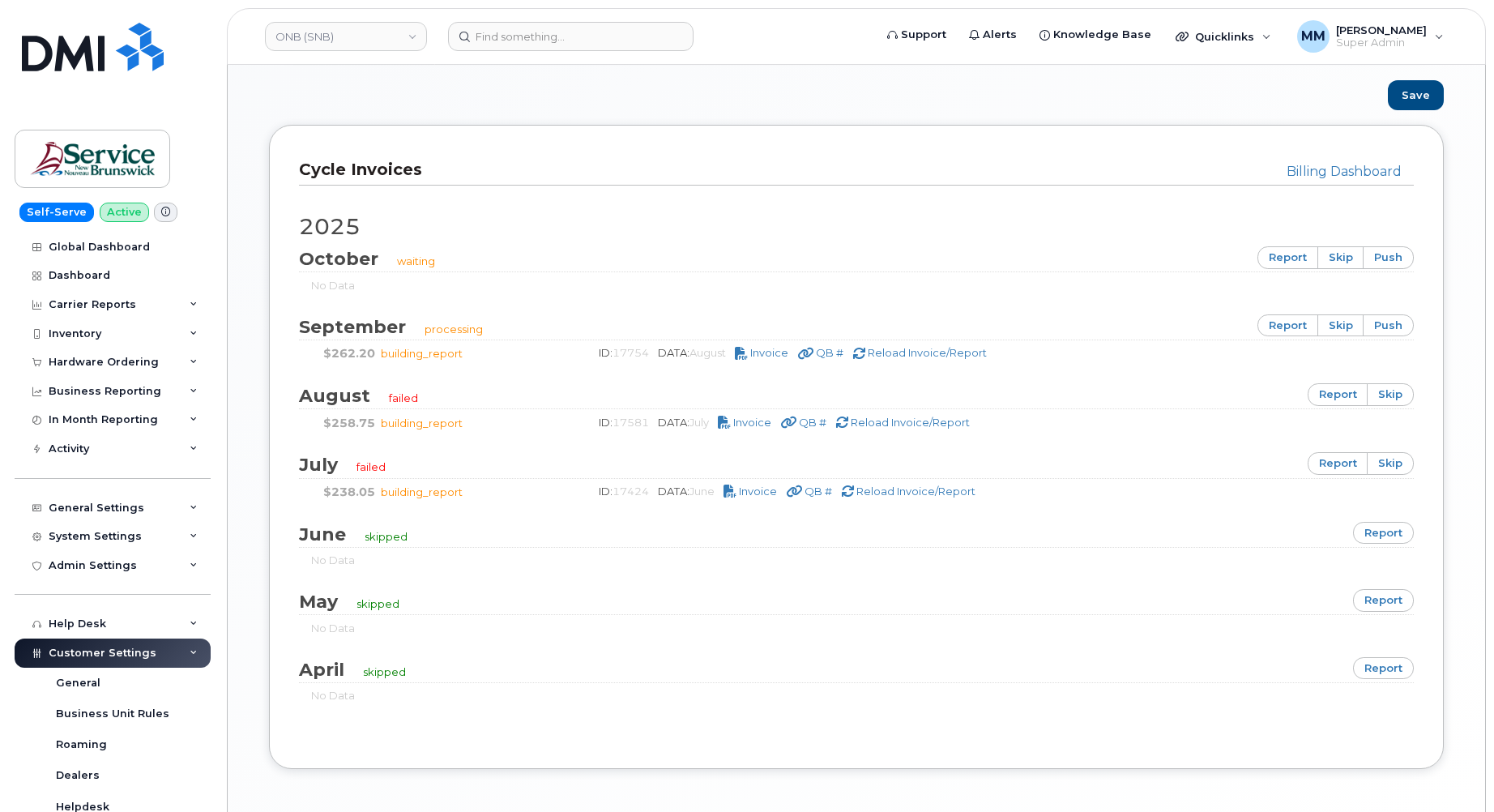
scroll to position [1153, 0]
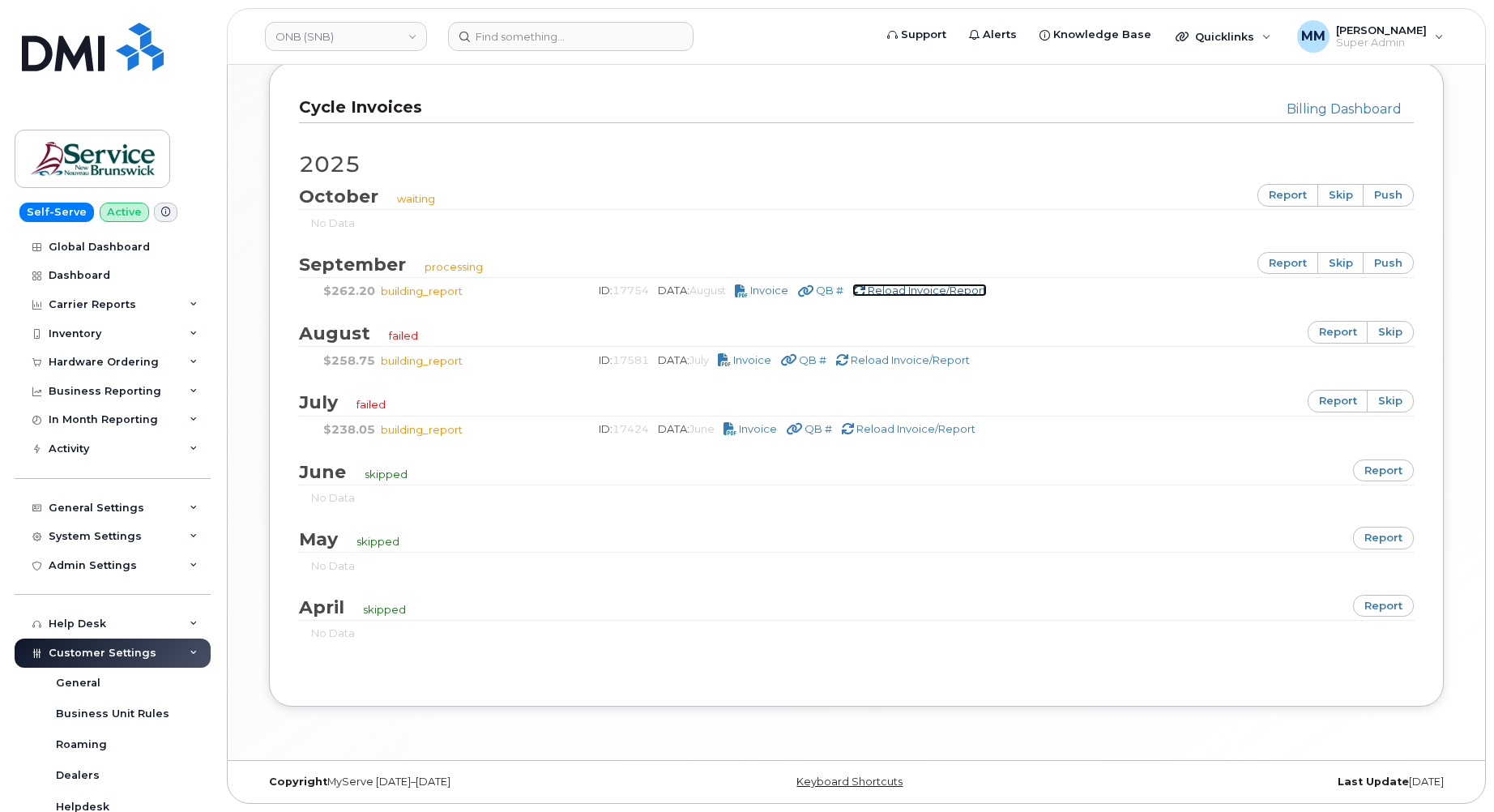
click at [915, 290] on span "Reload Invoice/Report" at bounding box center [927, 290] width 119 height 13
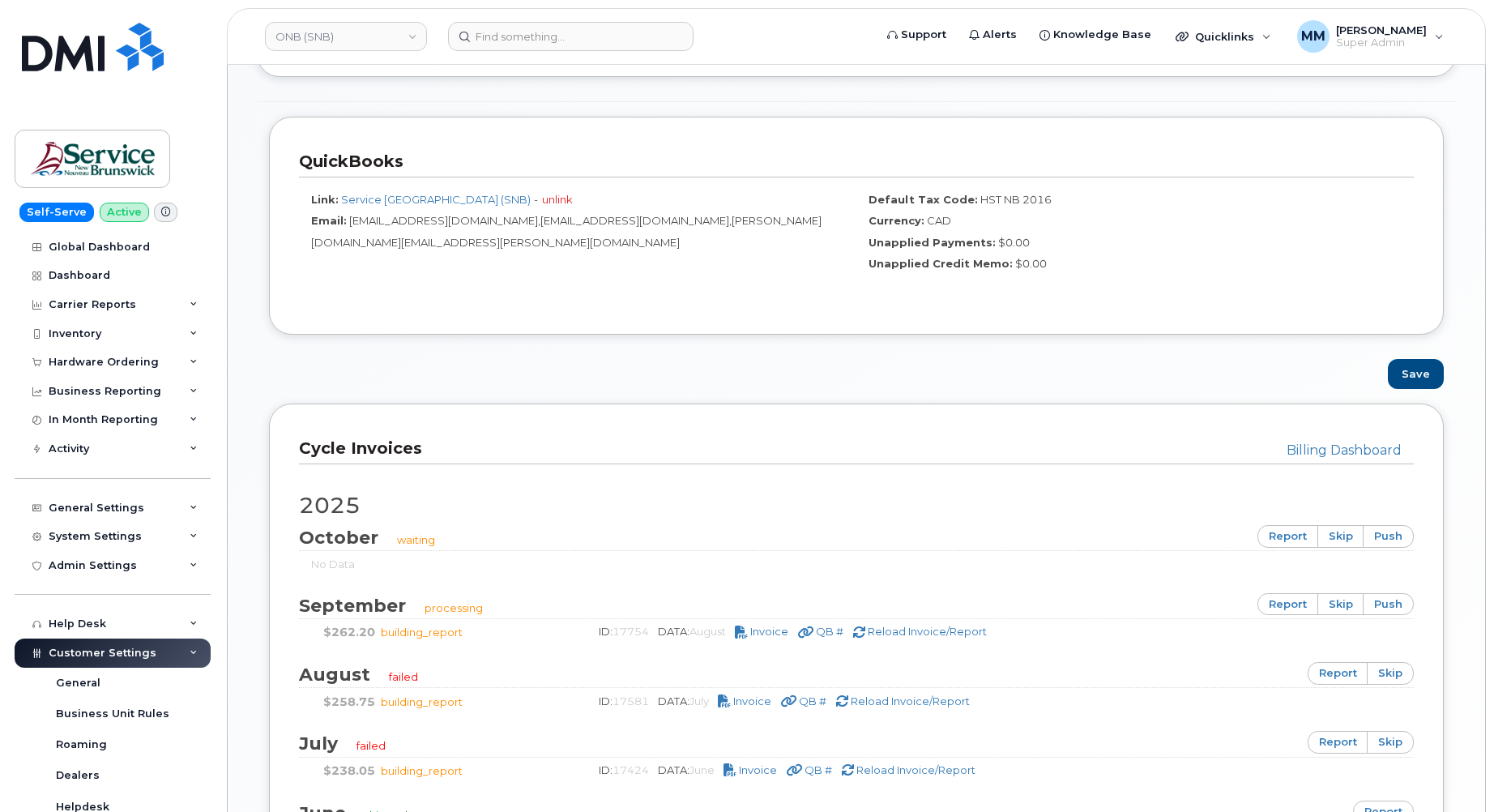
scroll to position [1053, 0]
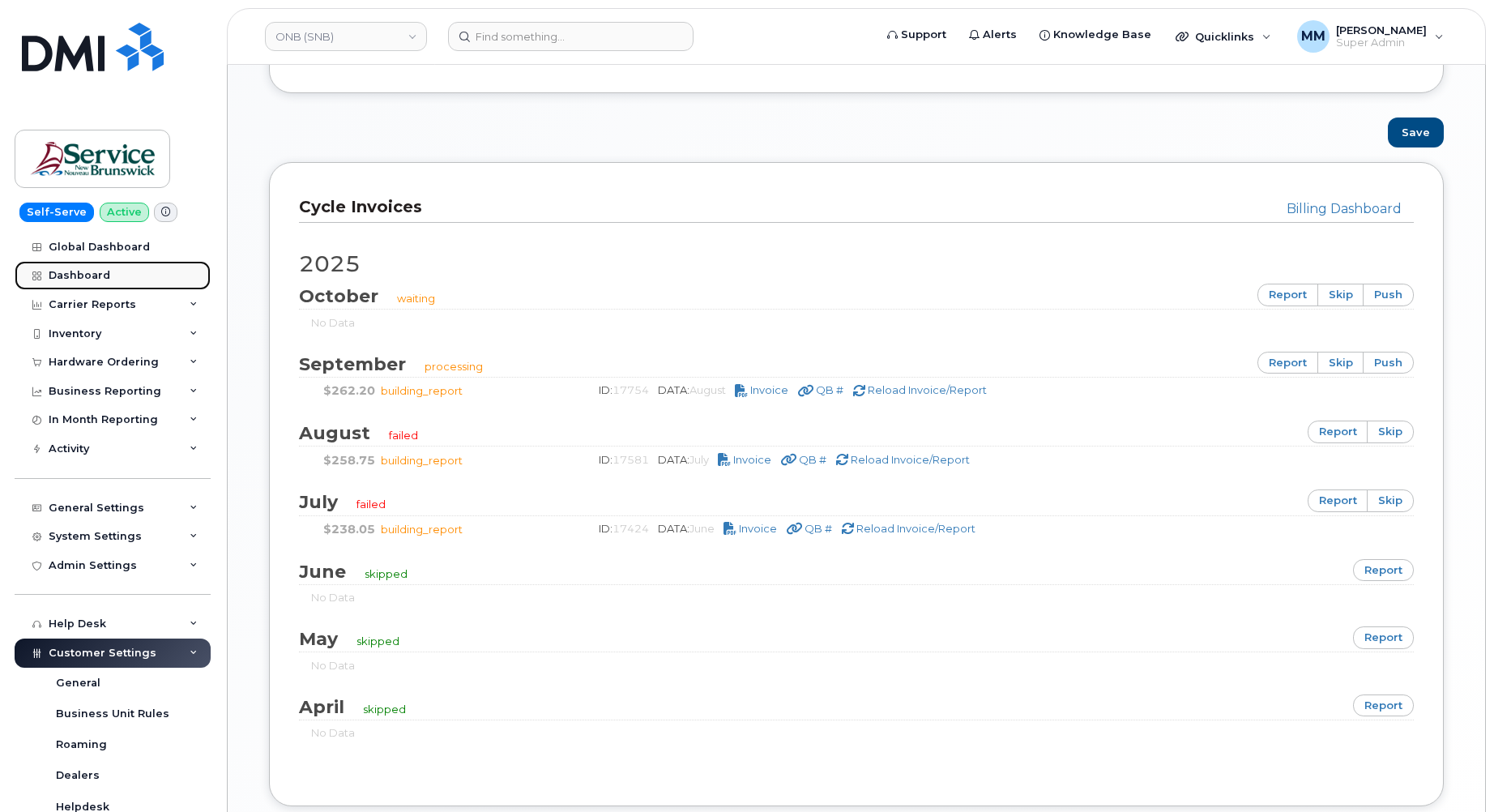
click at [102, 276] on div "Dashboard" at bounding box center [78, 276] width 61 height 13
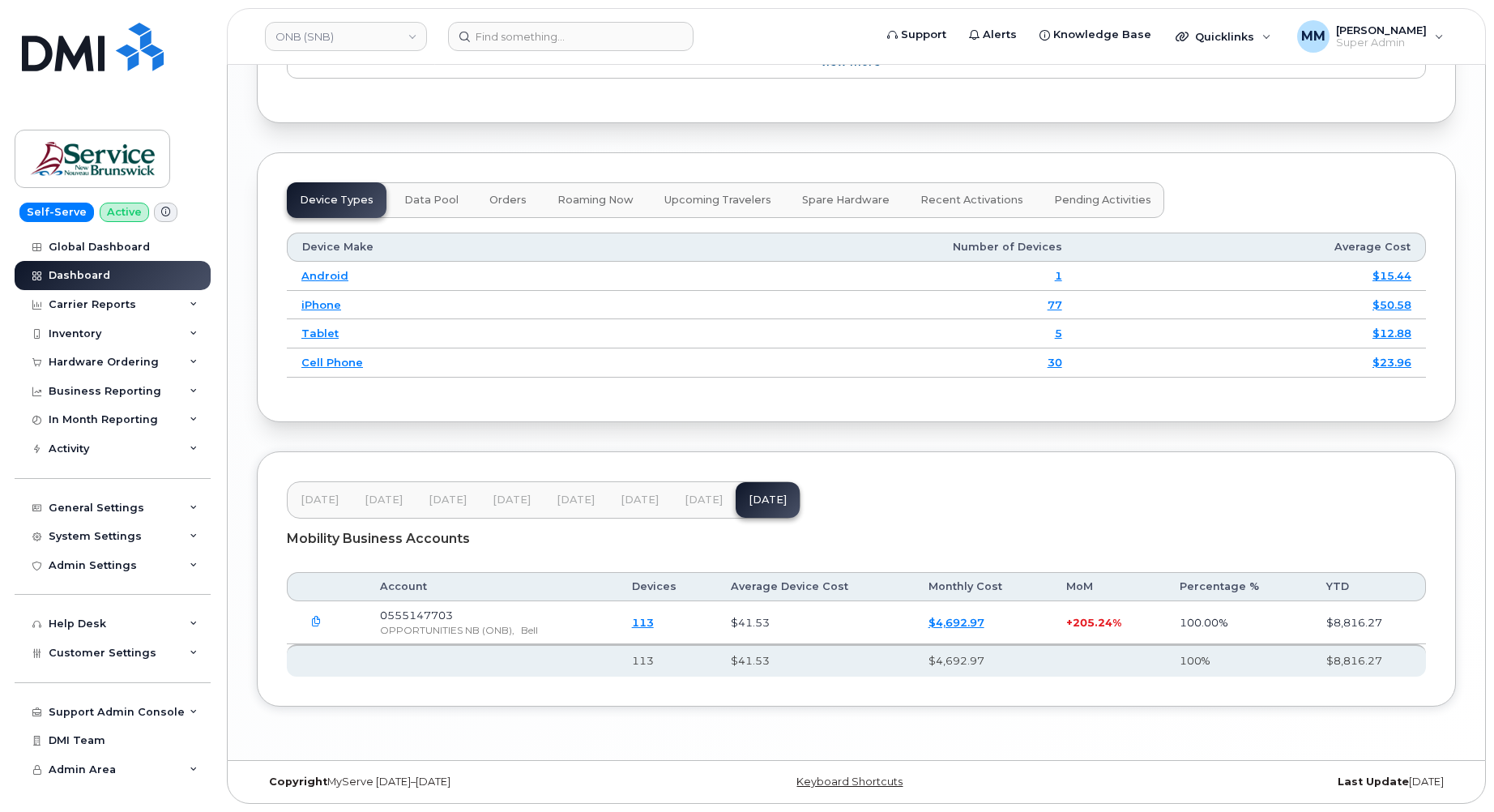
scroll to position [2035, 0]
click at [576, 495] on span "[DATE]" at bounding box center [575, 499] width 38 height 13
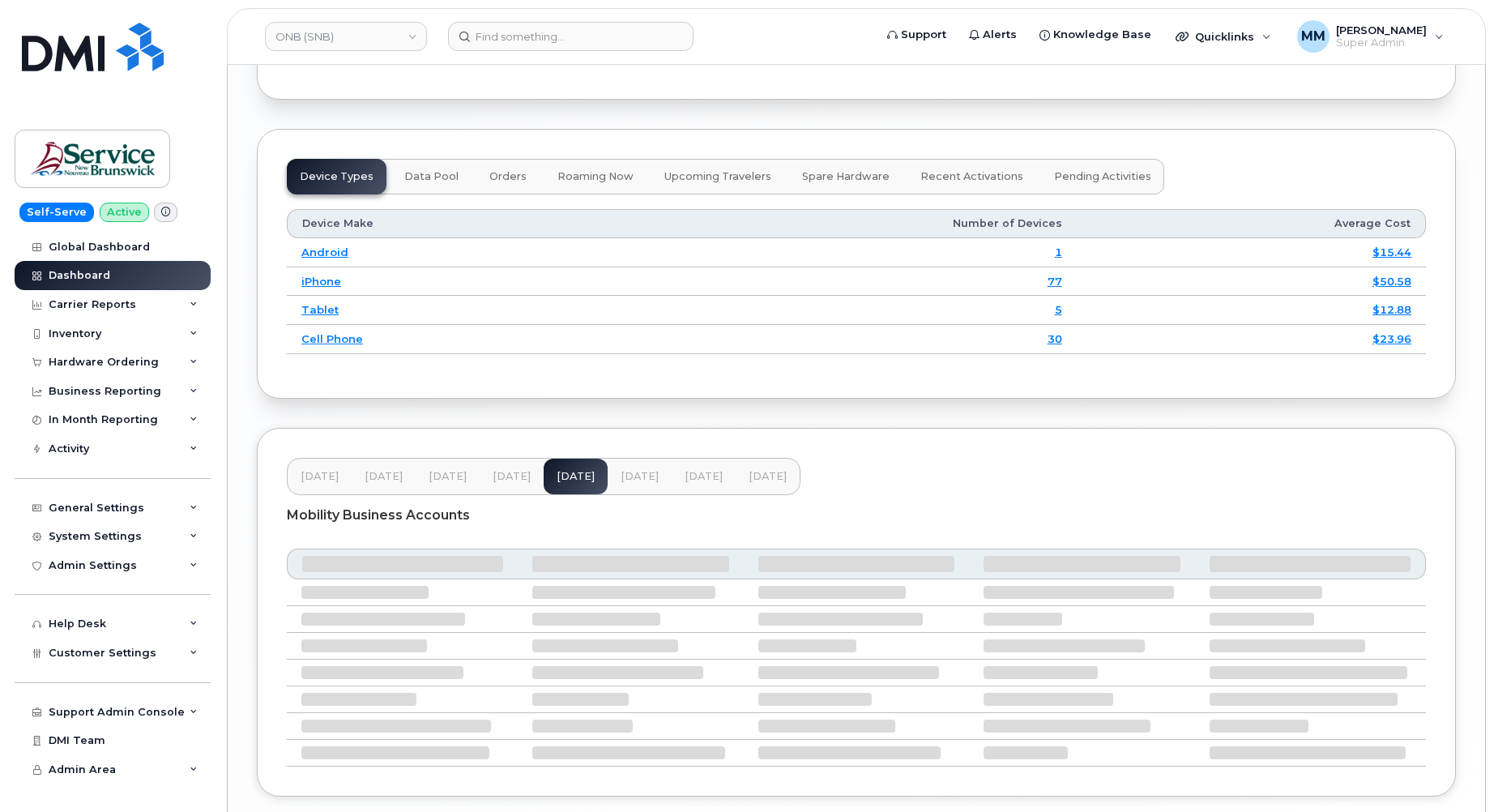
scroll to position [2034, 0]
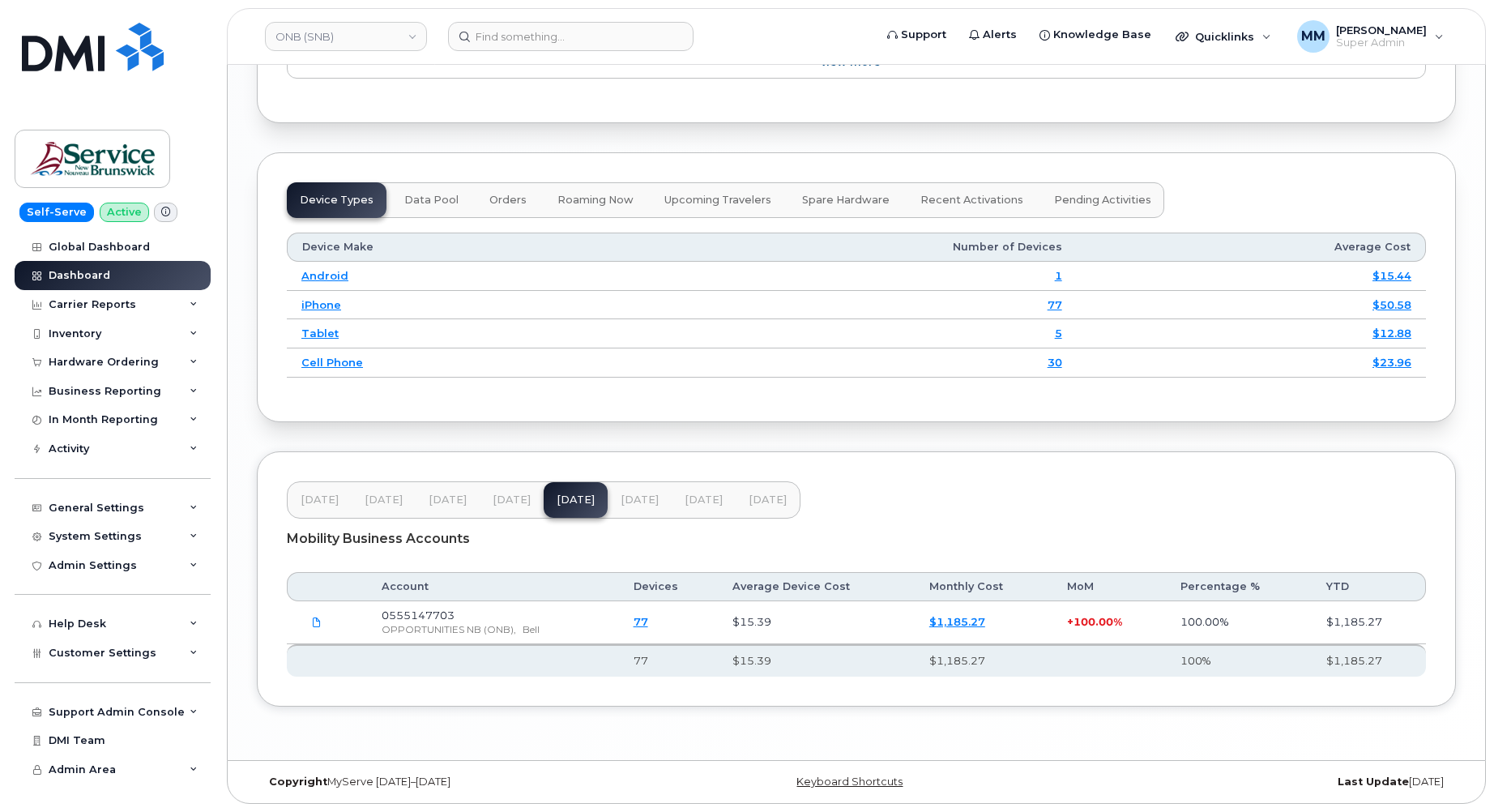
click at [648, 500] on span "[DATE]" at bounding box center [639, 499] width 38 height 13
click at [688, 499] on span "[DATE]" at bounding box center [704, 499] width 38 height 13
click at [113, 305] on div "Carrier Reports" at bounding box center [92, 305] width 88 height 13
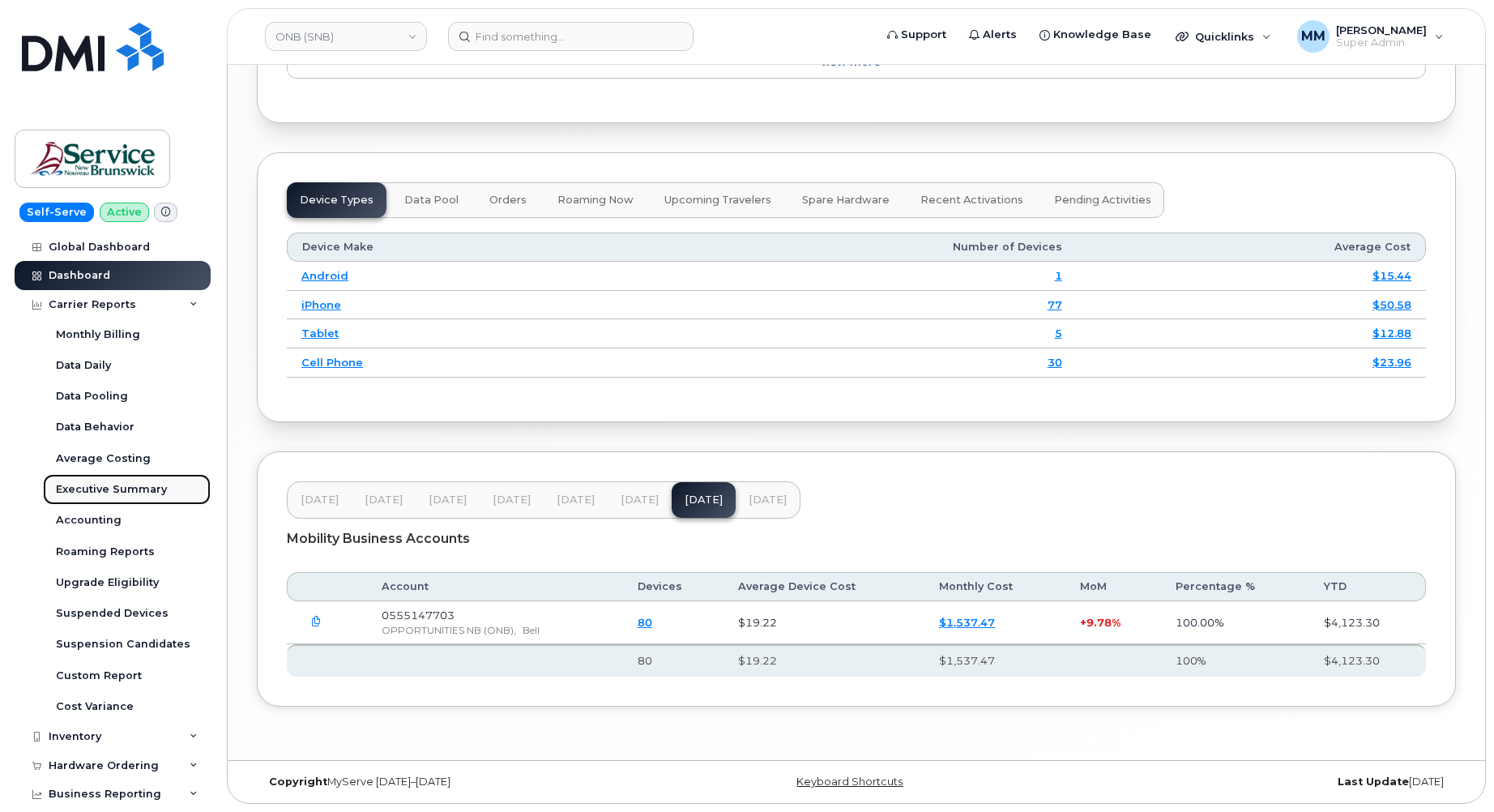
click at [111, 496] on div "Executive Summary" at bounding box center [111, 488] width 111 height 14
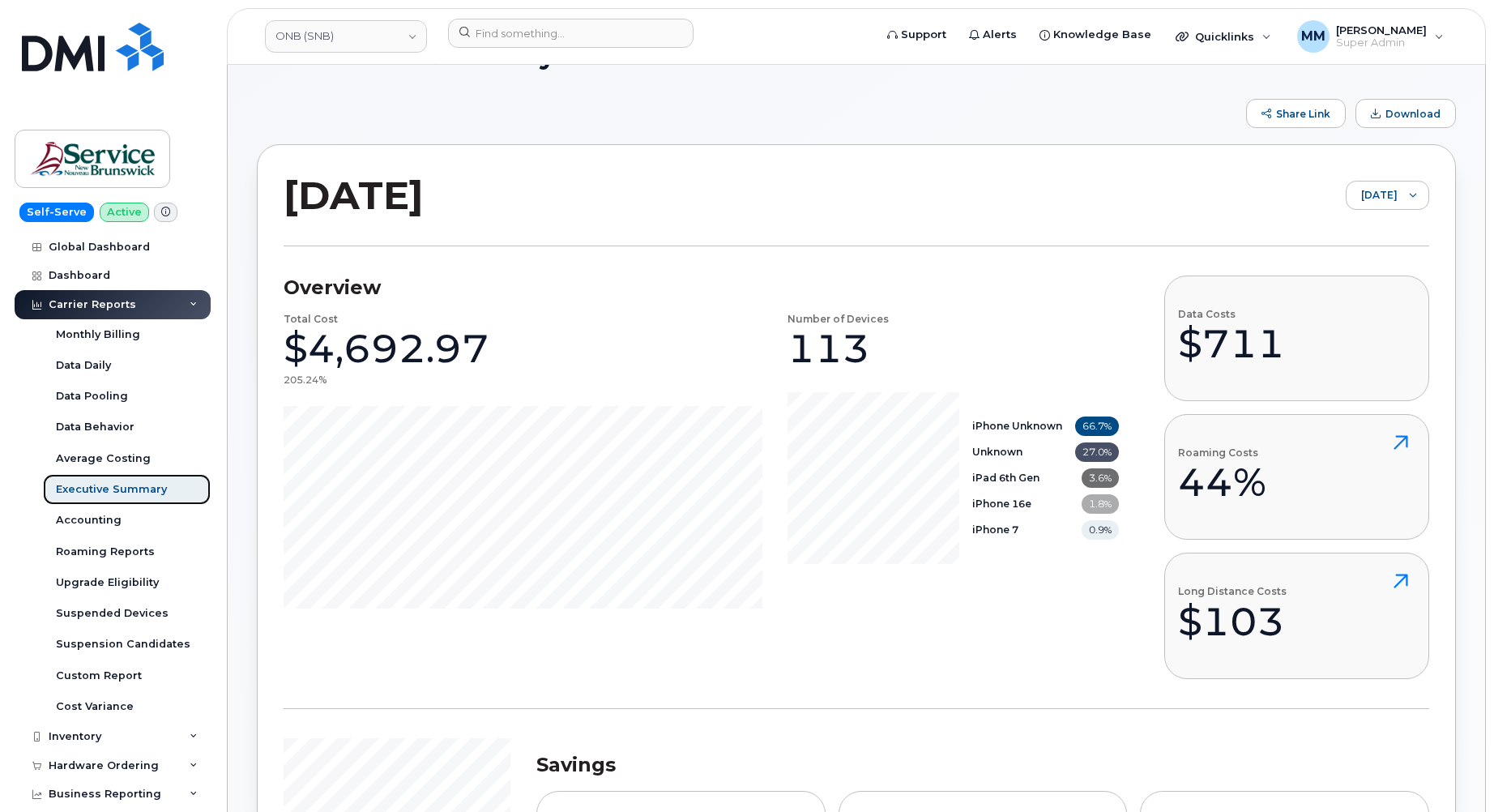
scroll to position [81, 0]
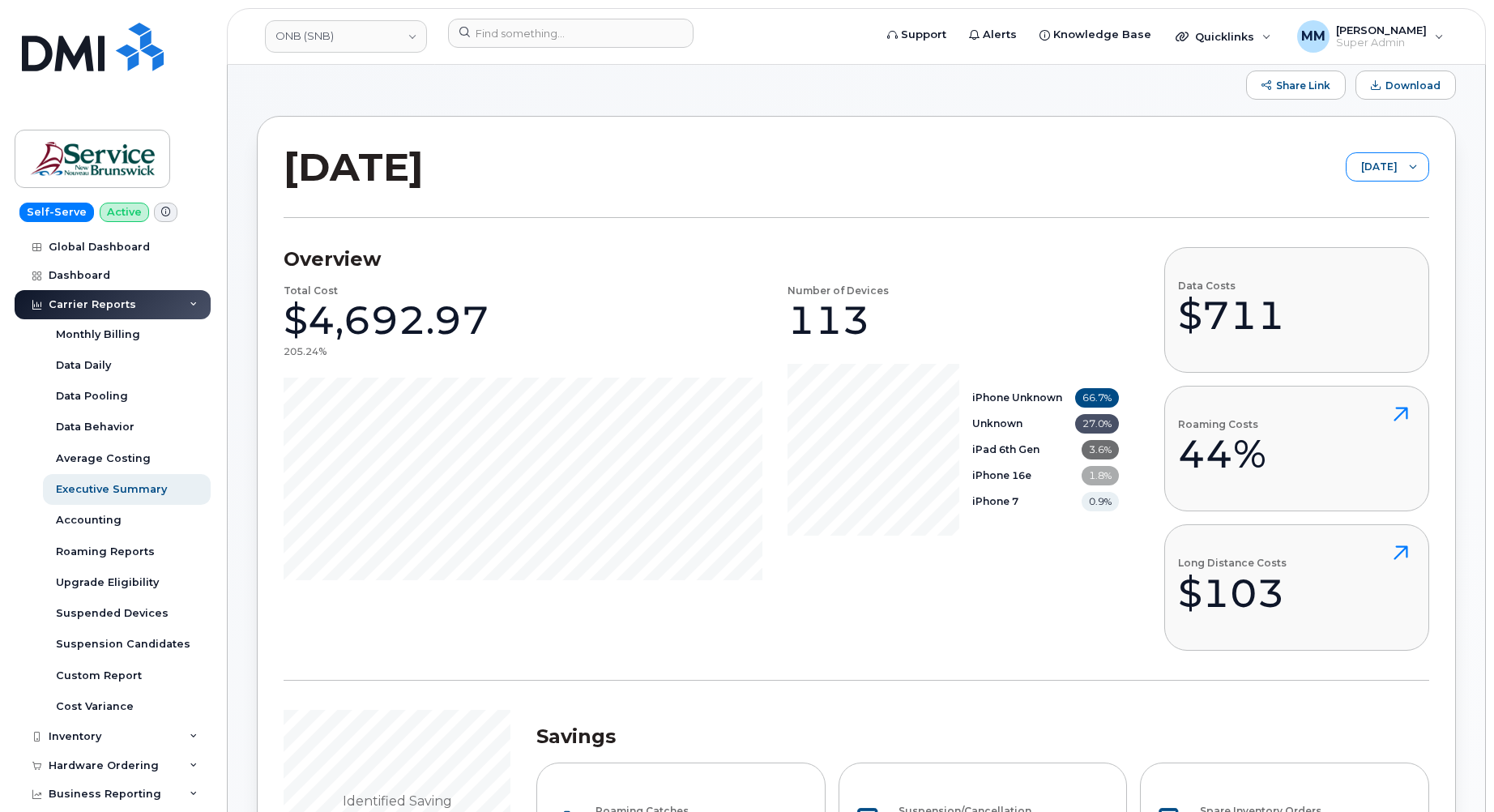
click at [1365, 159] on span "[DATE]" at bounding box center [1372, 167] width 51 height 29
click at [1347, 280] on span "[DATE]" at bounding box center [1331, 286] width 35 height 15
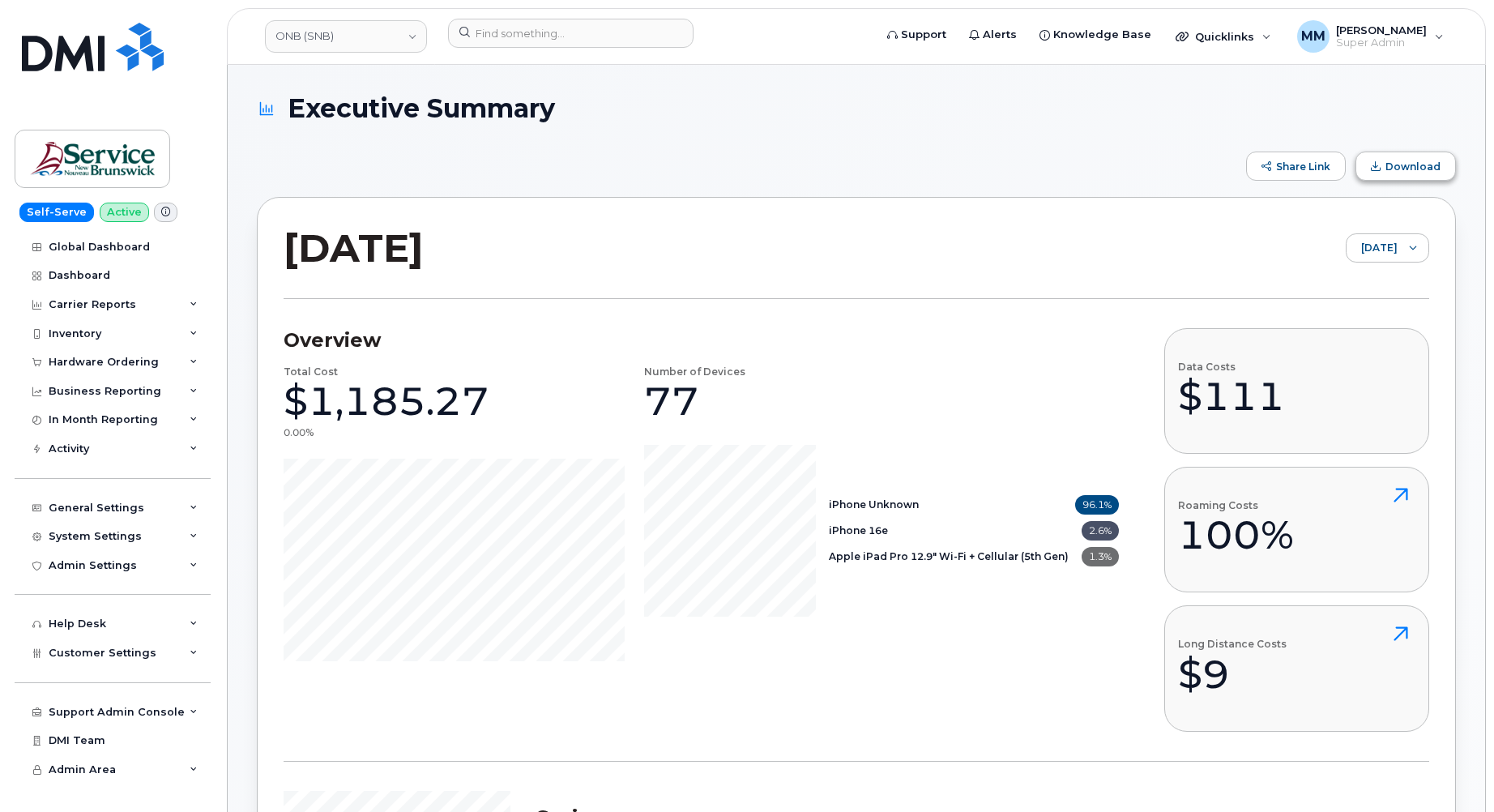
click at [1399, 168] on span "Download" at bounding box center [1413, 166] width 55 height 12
click at [1350, 254] on span "[DATE]" at bounding box center [1372, 248] width 51 height 29
click at [1379, 339] on span "[DATE]" at bounding box center [1362, 339] width 35 height 15
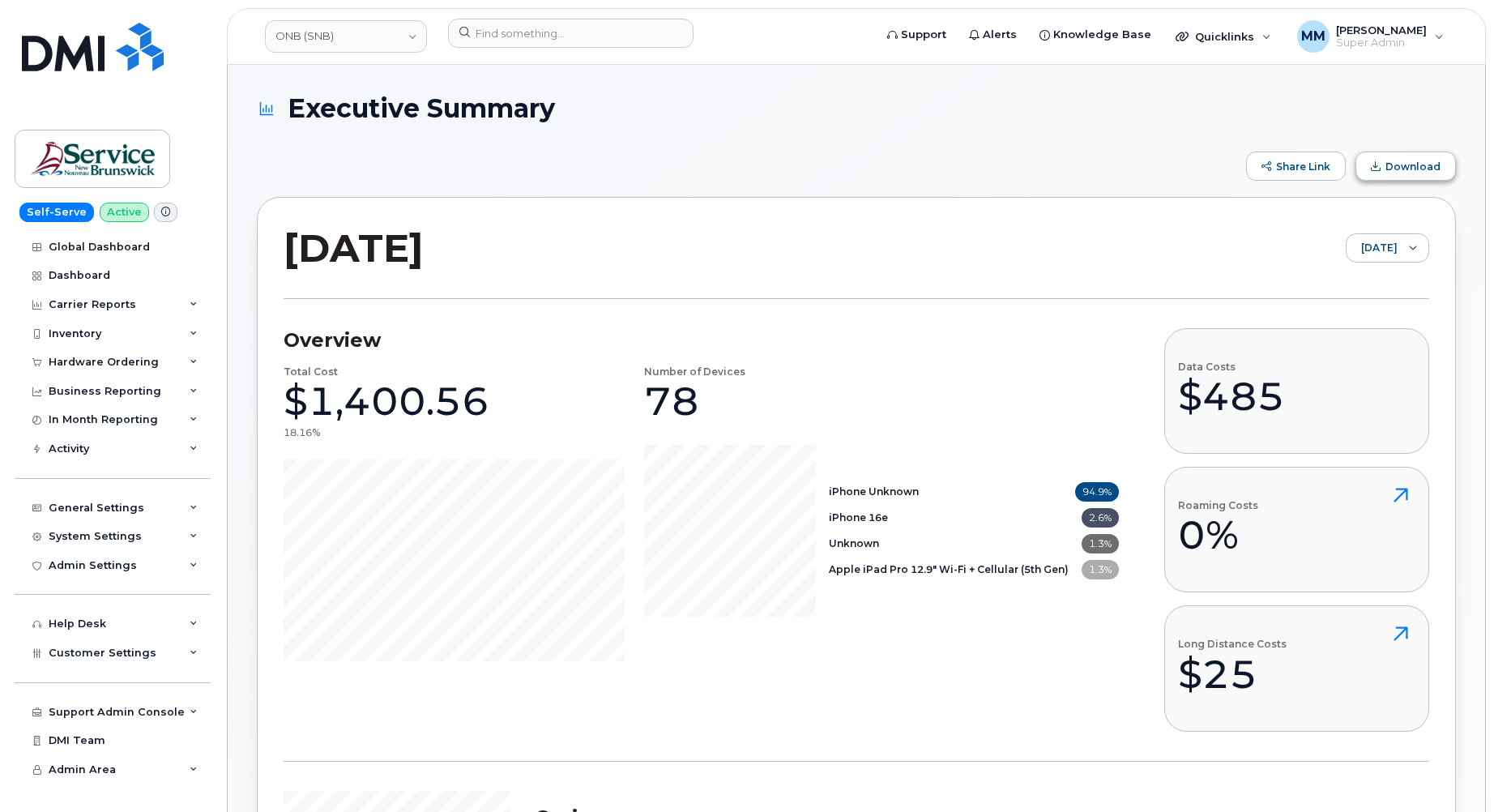
drag, startPoint x: 1411, startPoint y: 164, endPoint x: 1401, endPoint y: 168, distance: 10.8
click at [1411, 165] on span "Download" at bounding box center [1413, 166] width 55 height 12
click at [1370, 245] on span "[DATE]" at bounding box center [1372, 248] width 51 height 29
click at [1378, 304] on span "[DATE]" at bounding box center [1366, 312] width 35 height 15
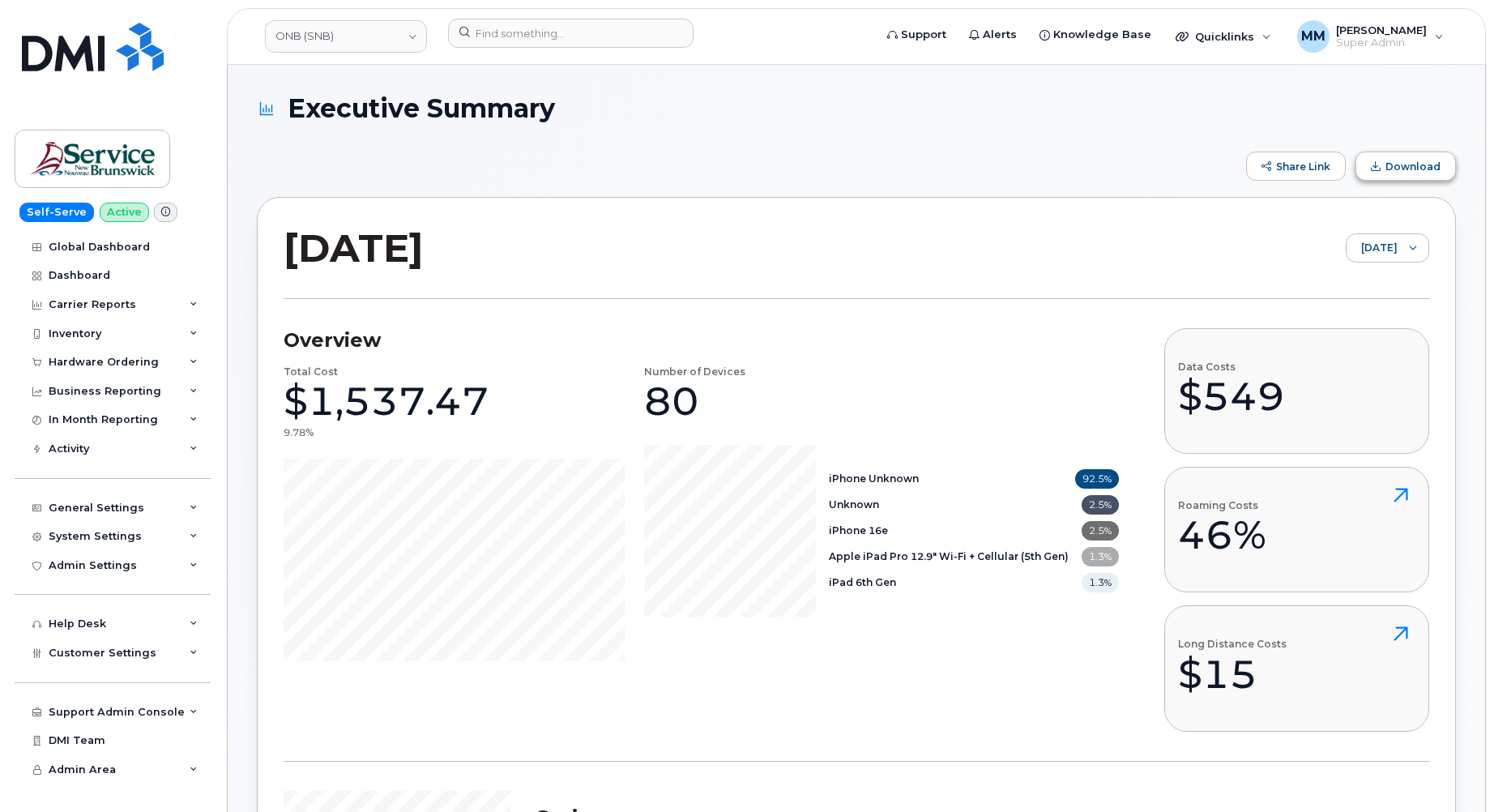
click at [1406, 169] on span "Download" at bounding box center [1413, 166] width 55 height 12
click at [115, 333] on div "Inventory" at bounding box center [112, 333] width 196 height 29
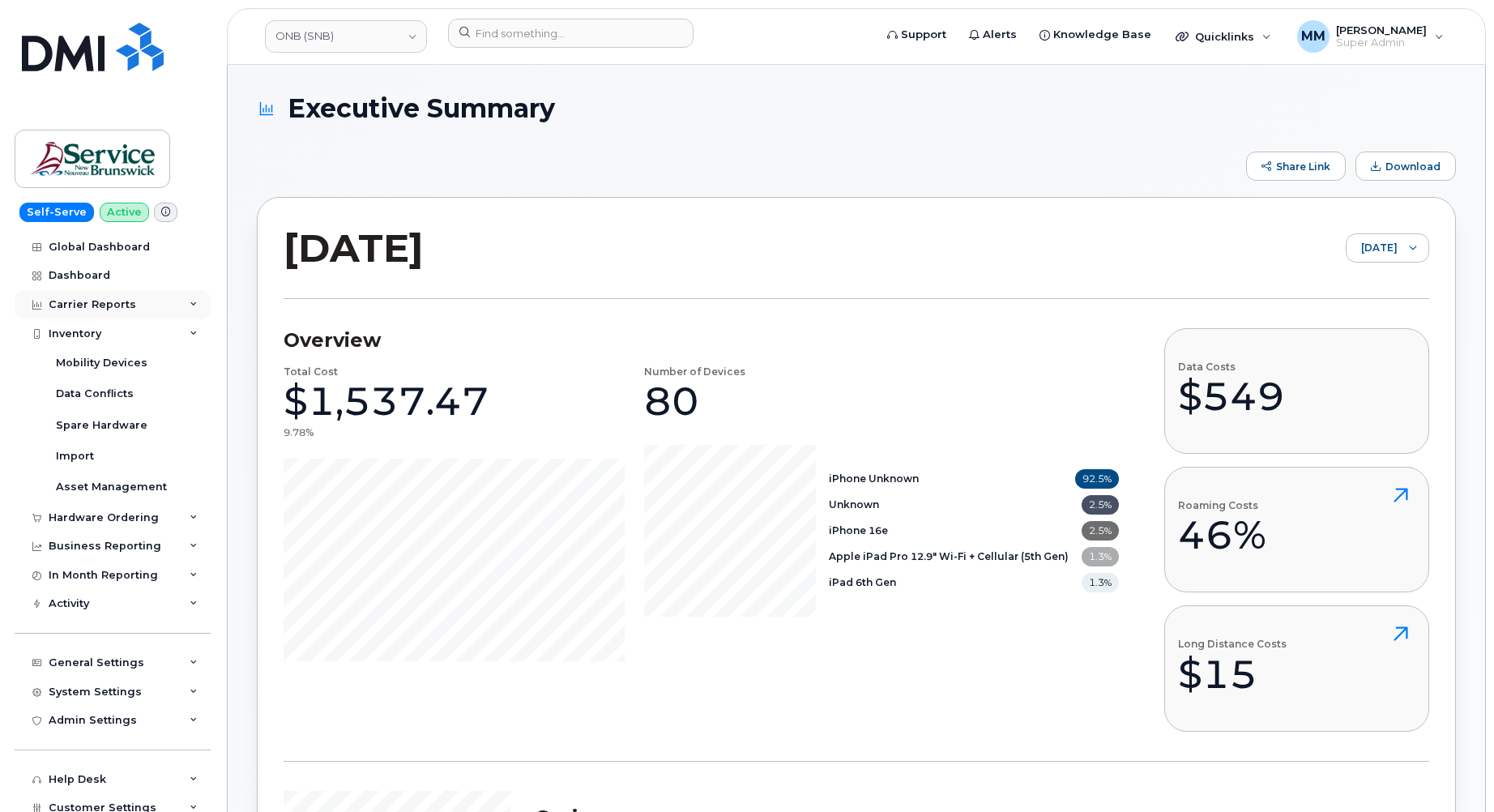
click at [143, 300] on div "Carrier Reports" at bounding box center [112, 304] width 196 height 29
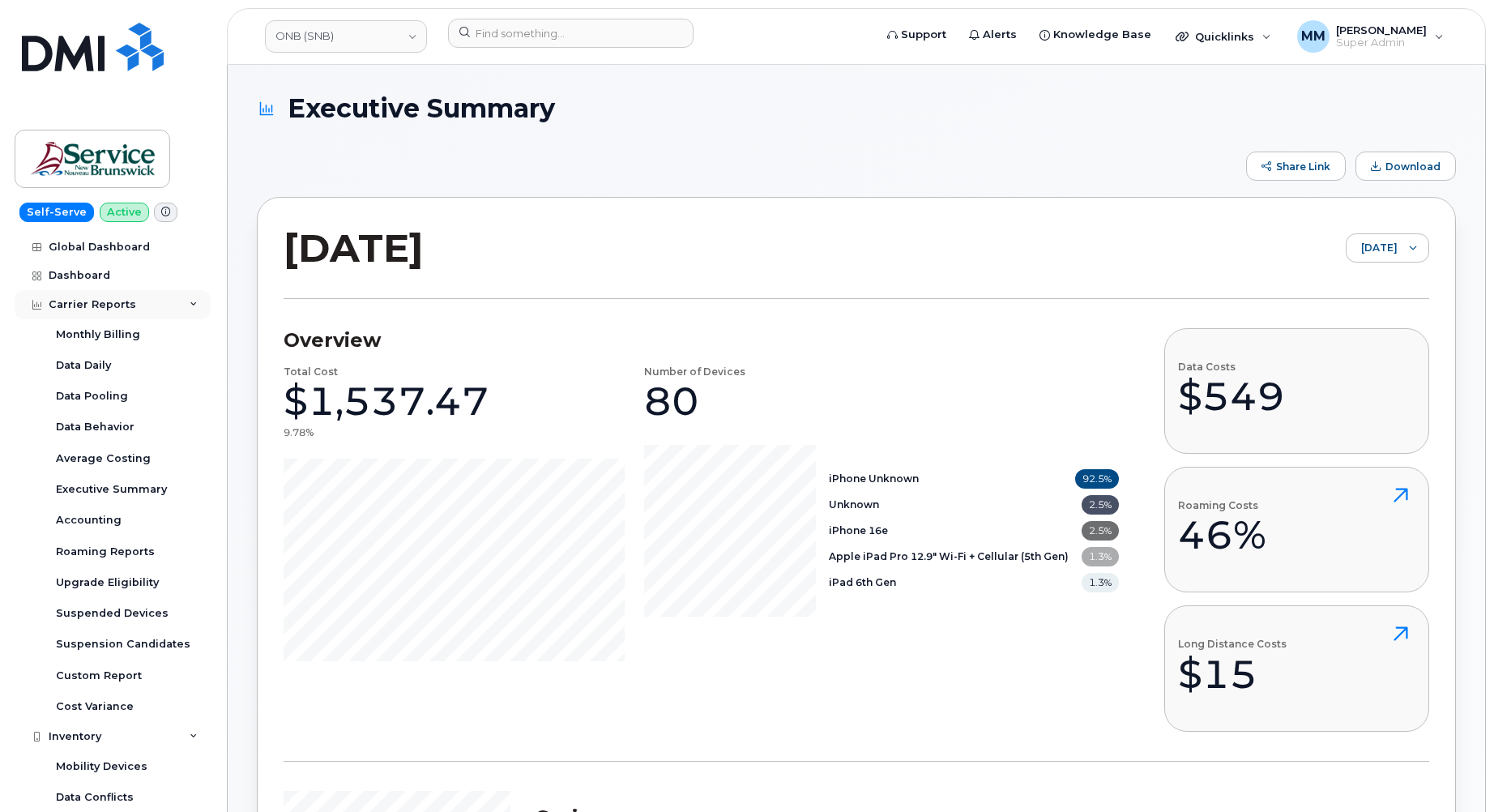
click at [182, 306] on div "Carrier Reports" at bounding box center [112, 304] width 196 height 29
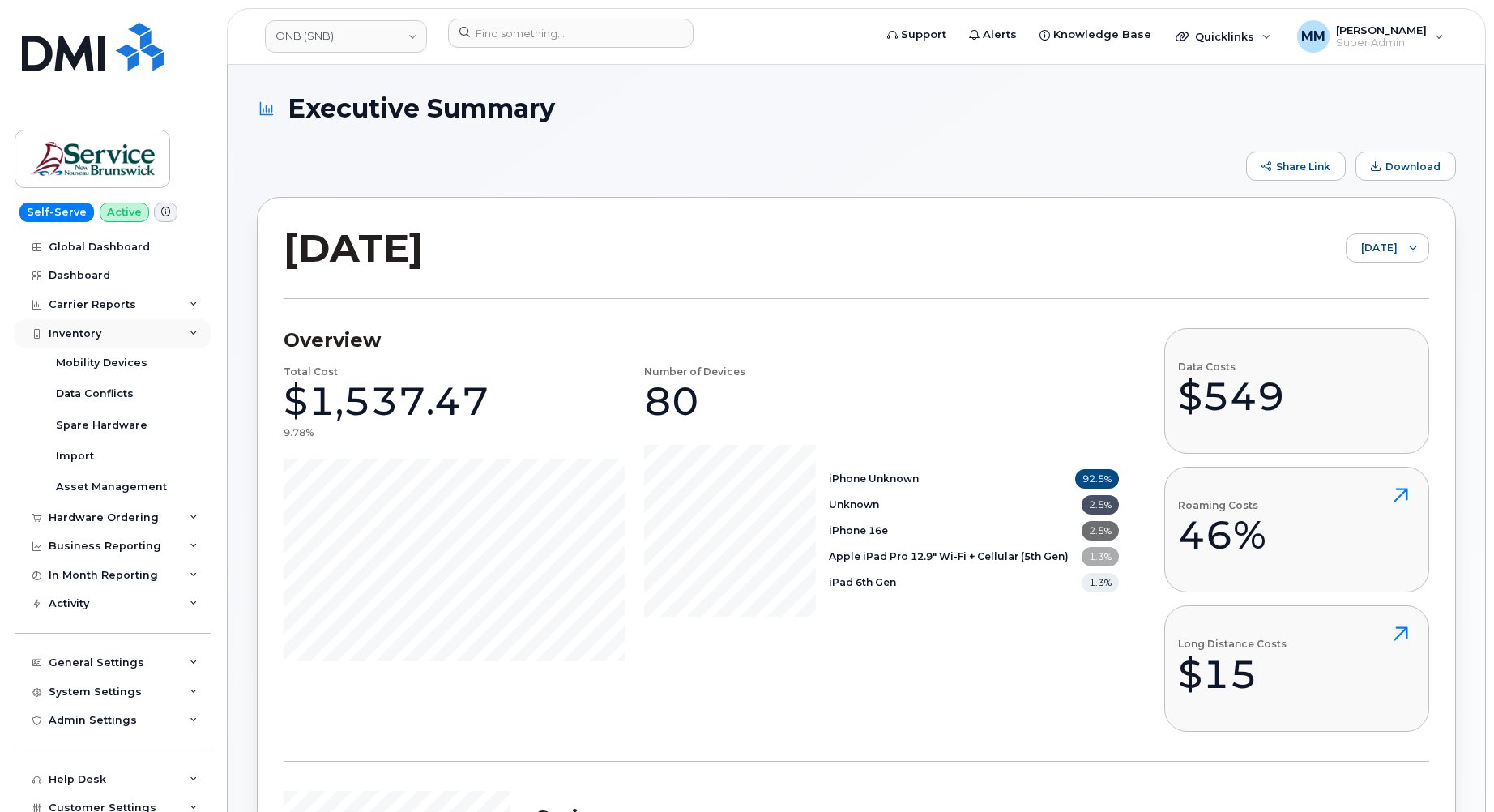
click at [190, 330] on icon at bounding box center [194, 333] width 8 height 8
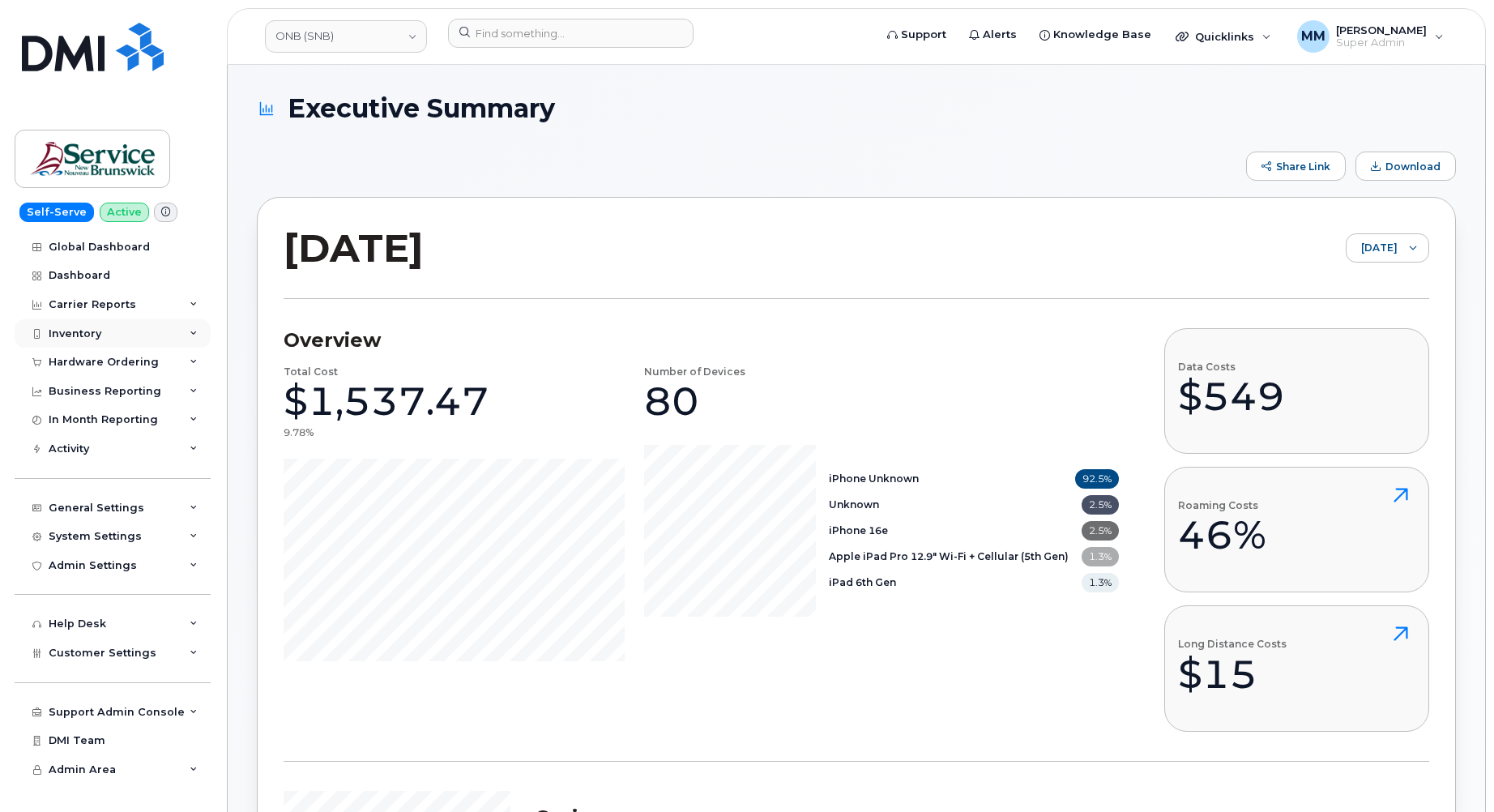
click at [188, 332] on div "Inventory" at bounding box center [112, 333] width 196 height 29
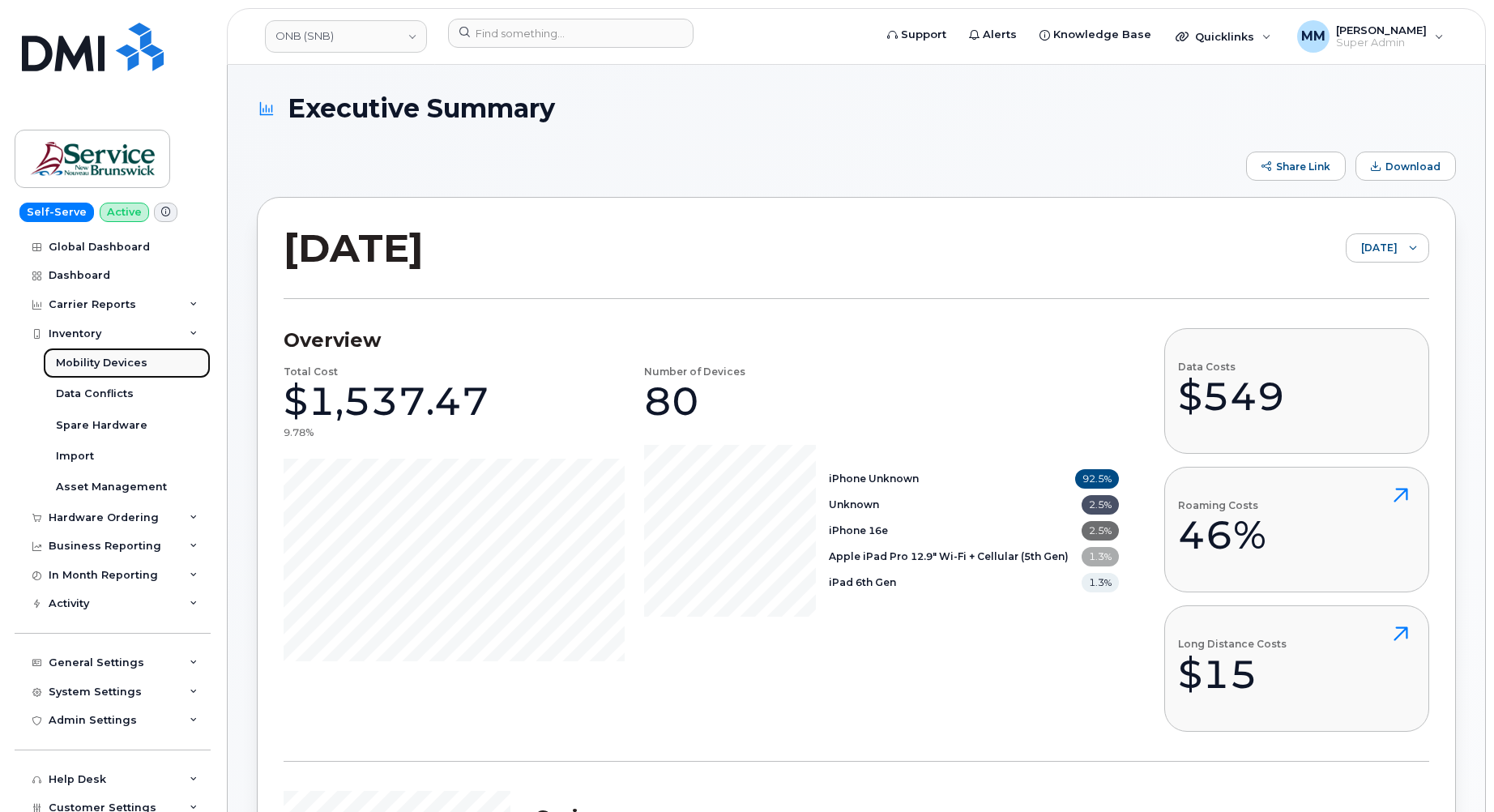
click at [115, 362] on div "Mobility Devices" at bounding box center [101, 363] width 92 height 14
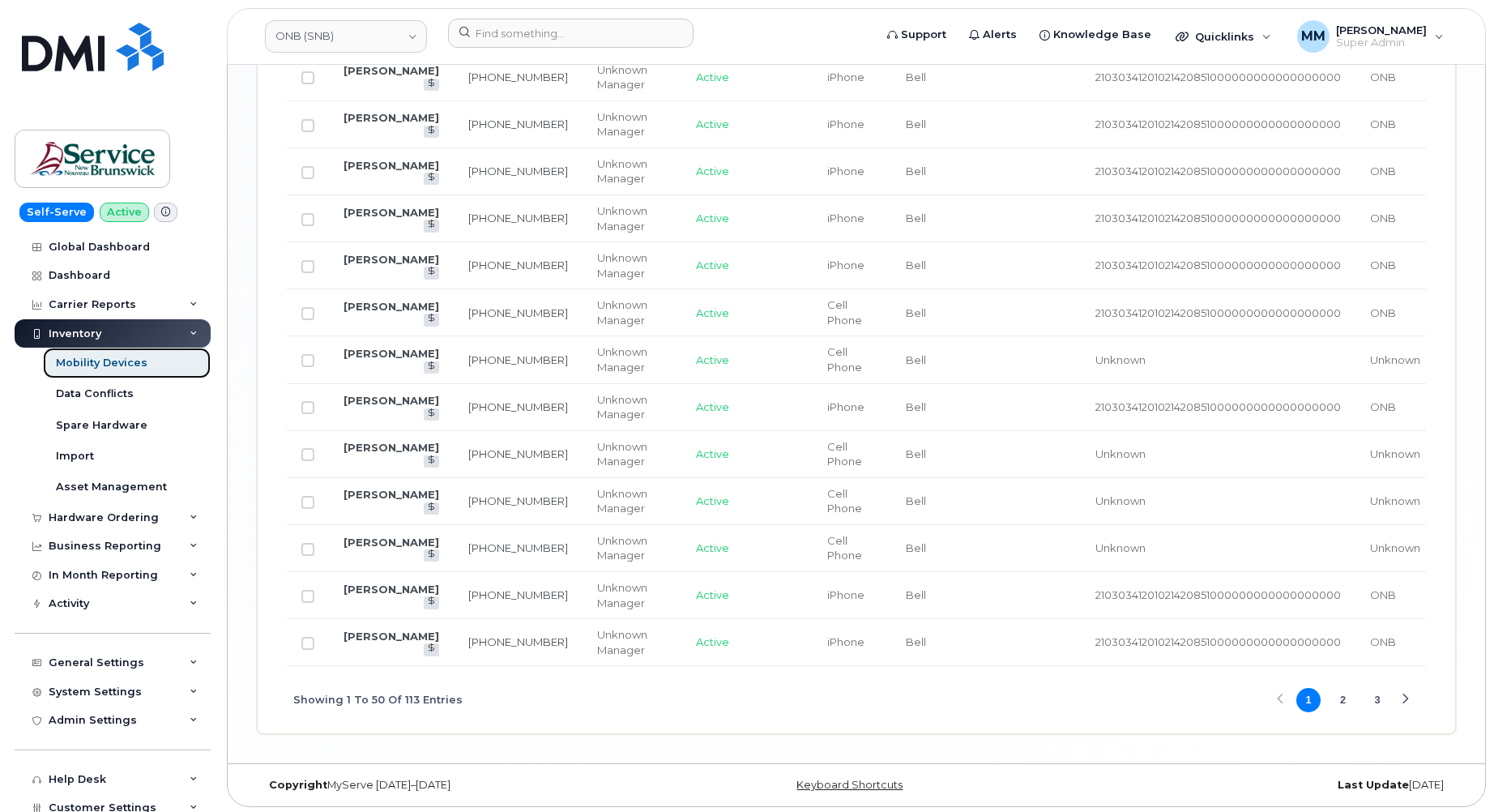
scroll to position [2641, 0]
click at [1383, 701] on button "3" at bounding box center [1378, 697] width 25 height 25
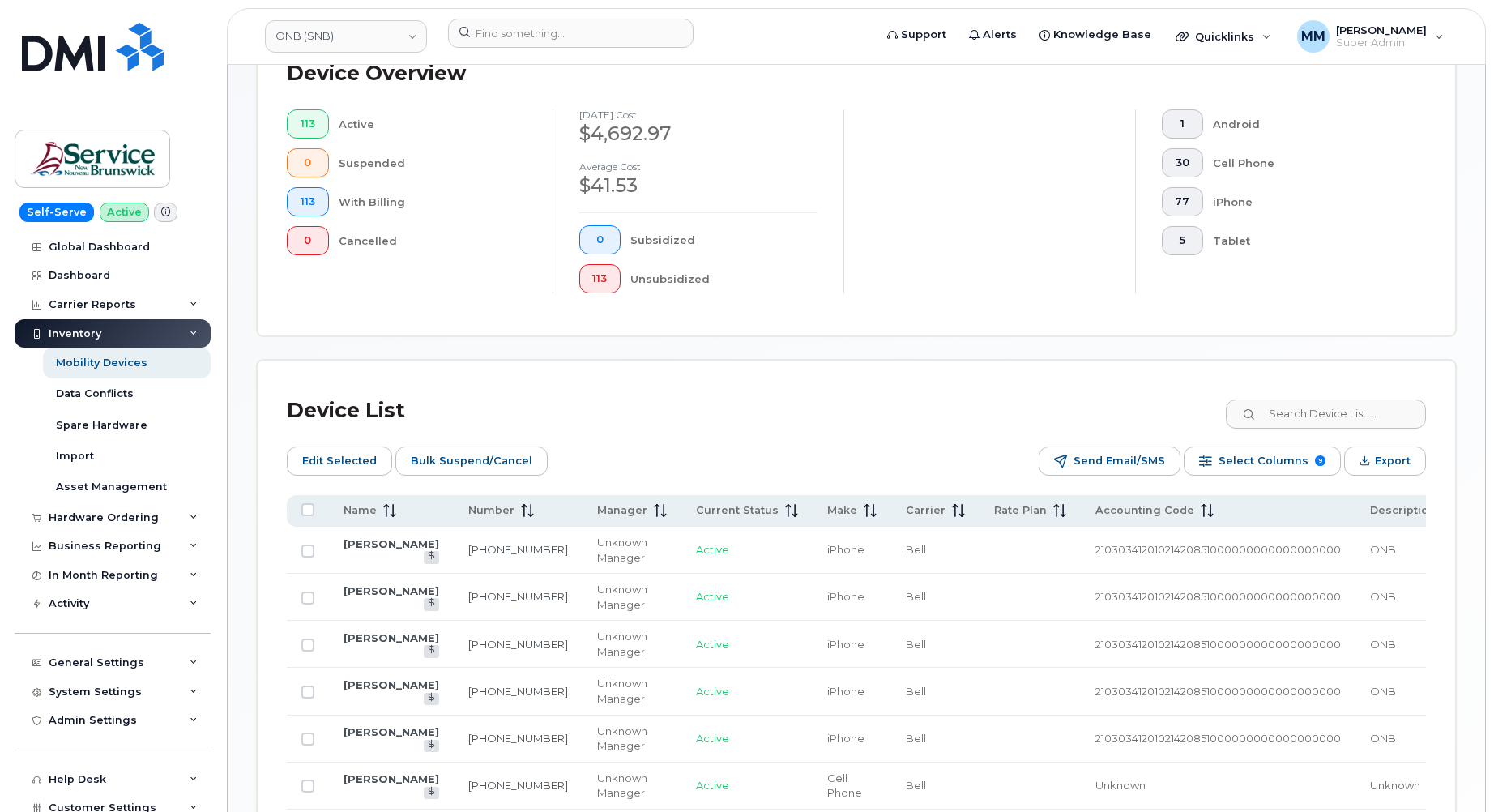
scroll to position [425, 0]
click at [1401, 460] on span "Export" at bounding box center [1393, 459] width 36 height 25
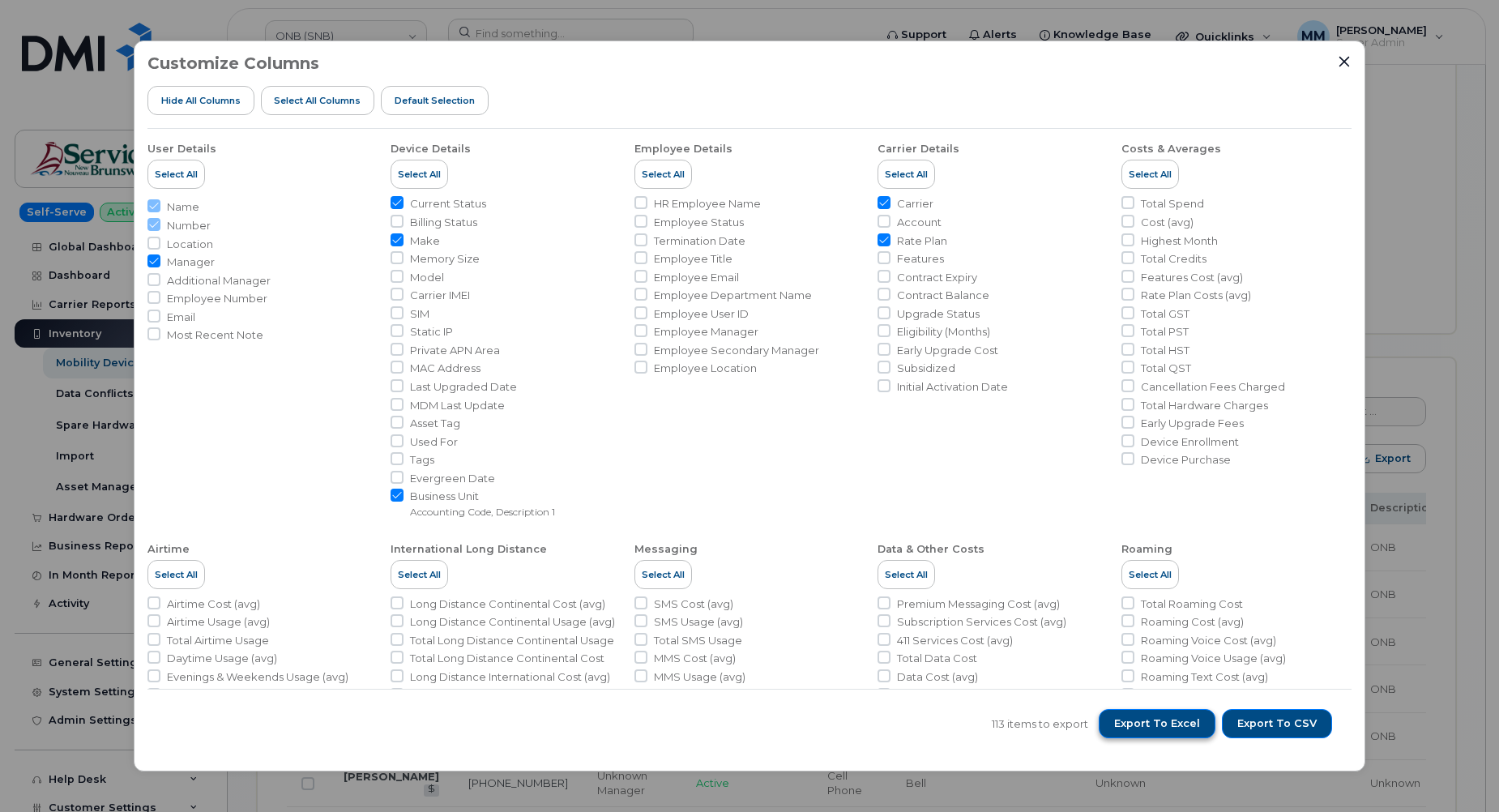
click at [1167, 727] on span "Export to Excel" at bounding box center [1157, 722] width 86 height 14
click at [630, 62] on div "Customize Columns Hide All Columns Select all Columns Default Selection" at bounding box center [749, 91] width 1204 height 75
click at [1338, 65] on icon "Close" at bounding box center [1344, 61] width 13 height 13
